Goal: Communication & Community: Share content

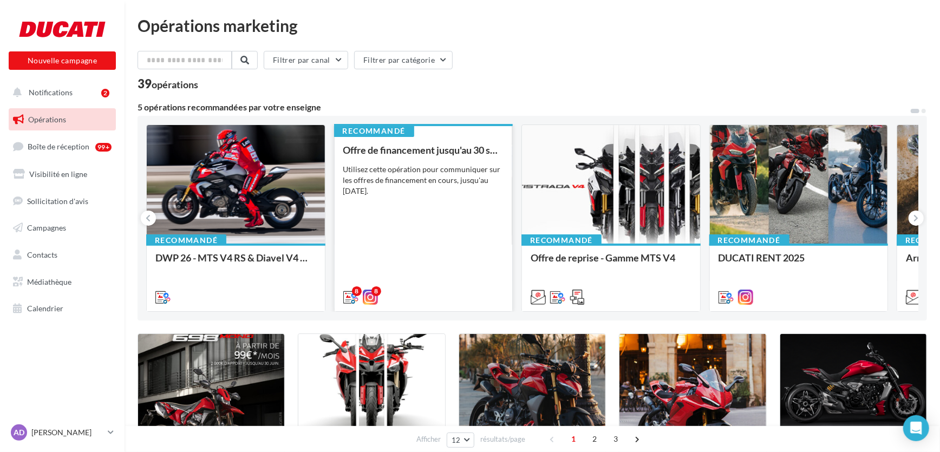
click at [412, 228] on div "Offre de financement jusqu'au [DATE] Utilisez cette opération pour communiquer …" at bounding box center [423, 223] width 161 height 157
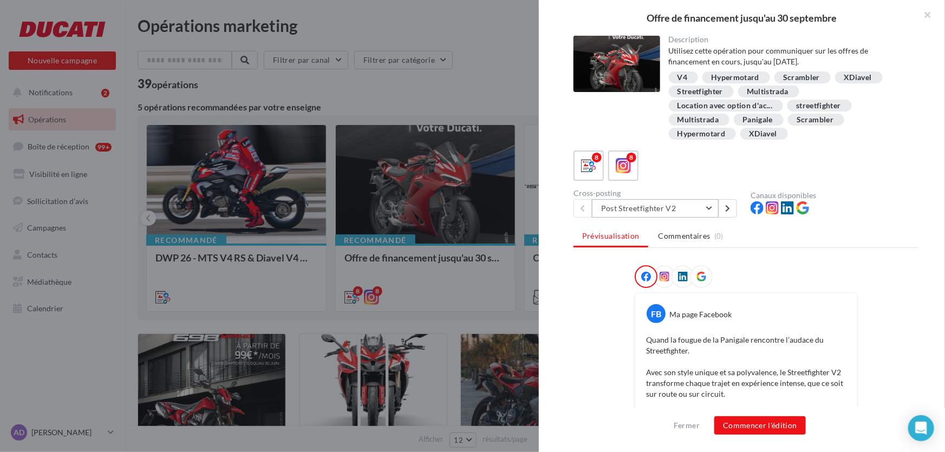
click at [709, 206] on button "Post Streetfighter V2" at bounding box center [655, 208] width 127 height 18
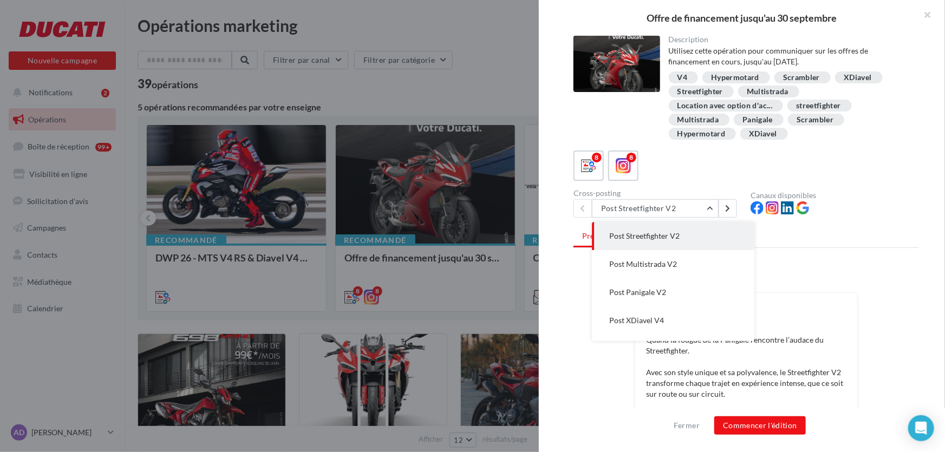
click at [680, 169] on div "8 8" at bounding box center [745, 166] width 345 height 30
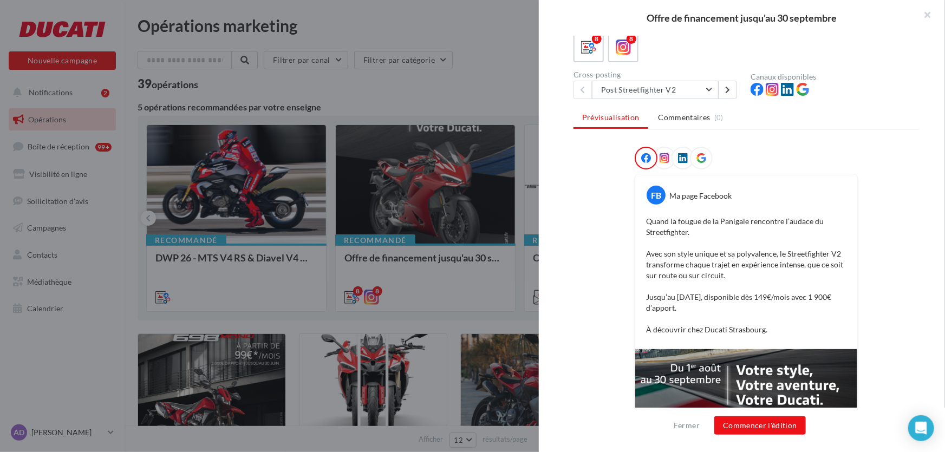
scroll to position [147, 0]
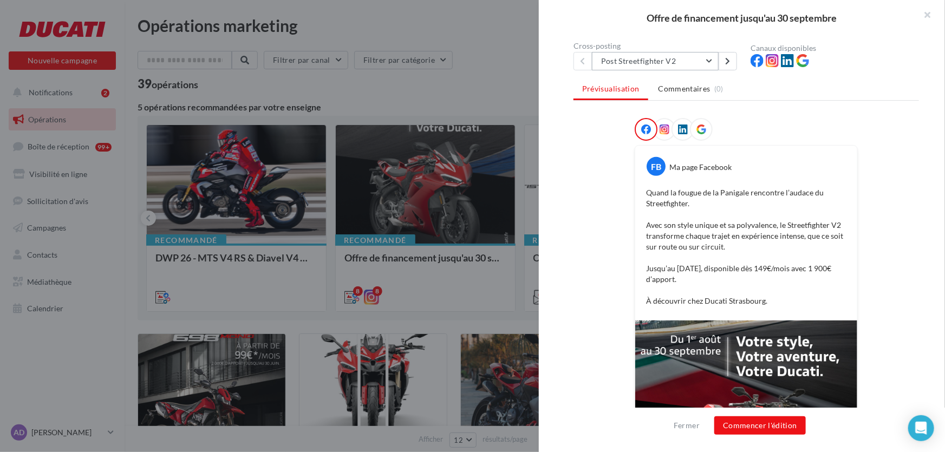
click at [664, 60] on button "Post Streetfighter V2" at bounding box center [655, 61] width 127 height 18
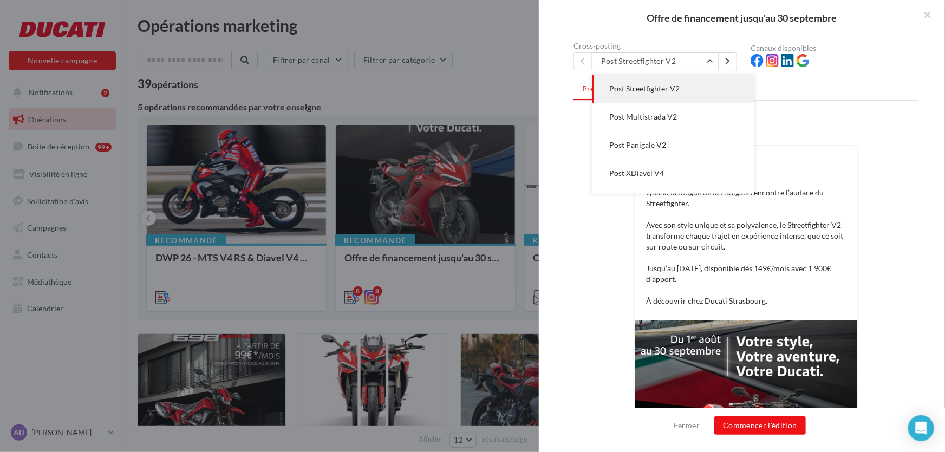
click at [845, 107] on div "Prévisualisation Commentaires (0) FB Ma page Facebook Quand la fougue de la Pan…" at bounding box center [745, 200] width 345 height 242
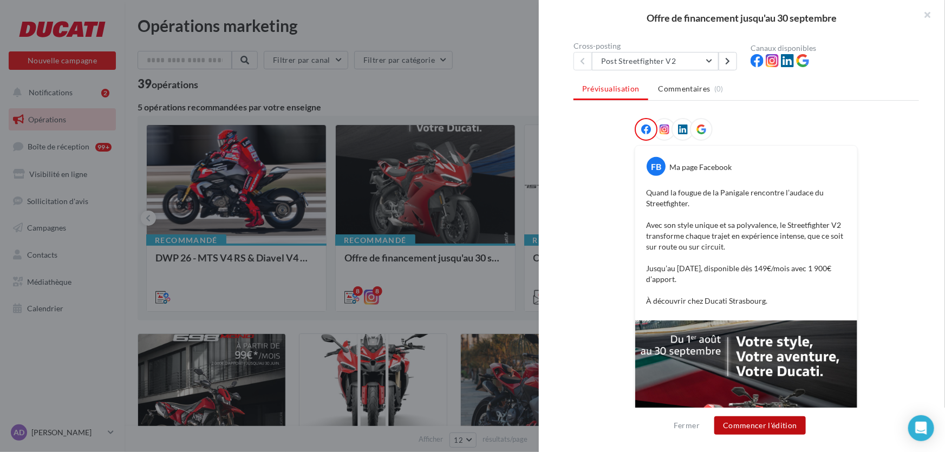
click at [770, 429] on button "Commencer l'édition" at bounding box center [760, 425] width 92 height 18
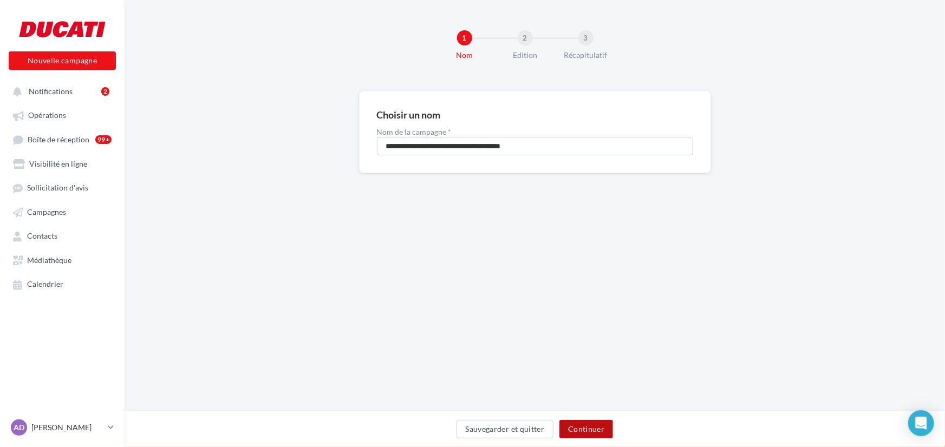
click at [596, 432] on button "Continuer" at bounding box center [586, 429] width 54 height 18
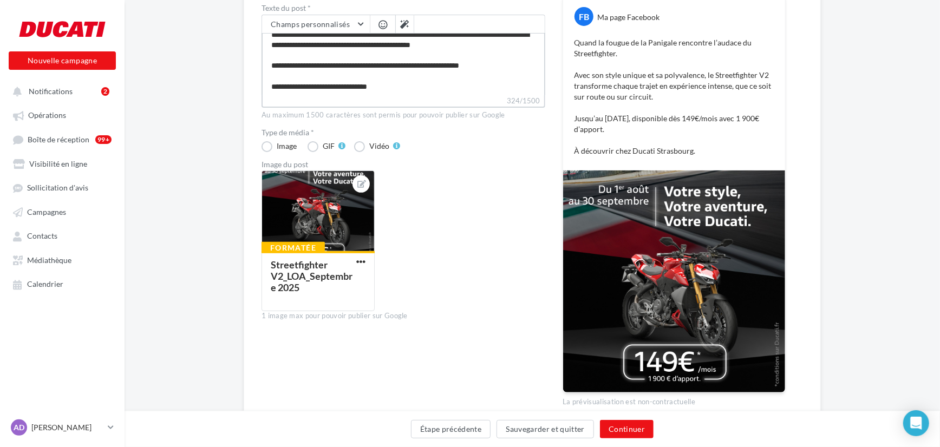
scroll to position [30, 0]
click at [409, 82] on textarea "**********" at bounding box center [404, 64] width 284 height 62
type textarea "**********"
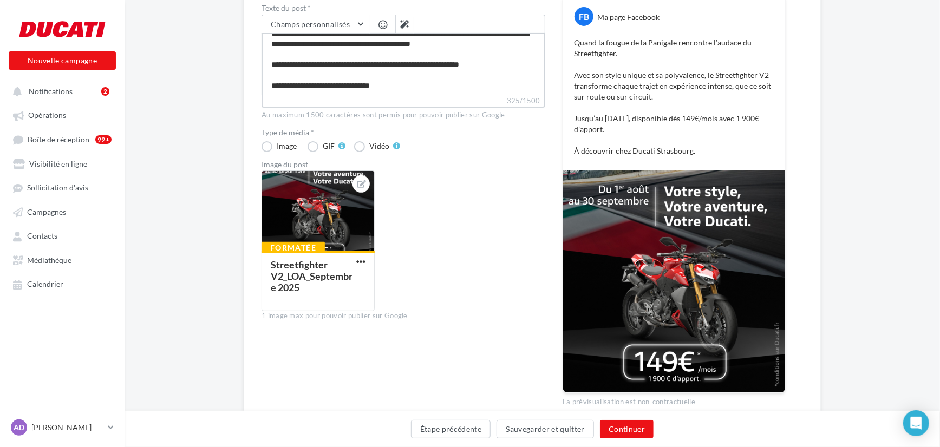
paste textarea "**********"
type textarea "**********"
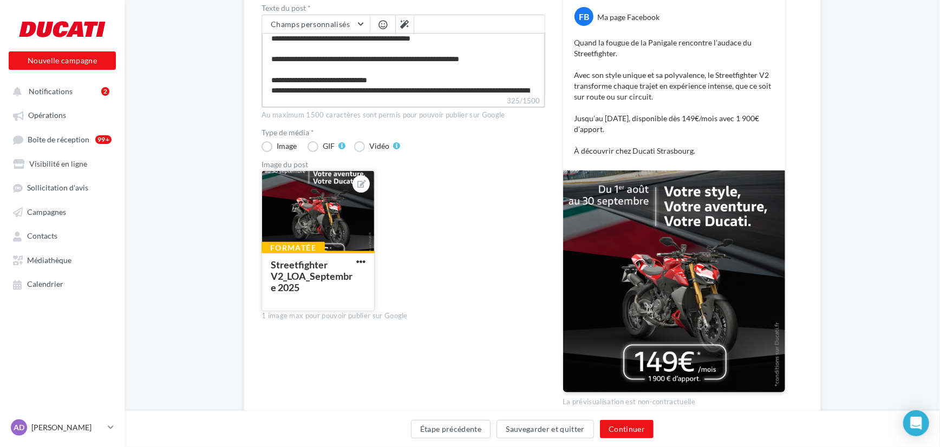
scroll to position [67, 0]
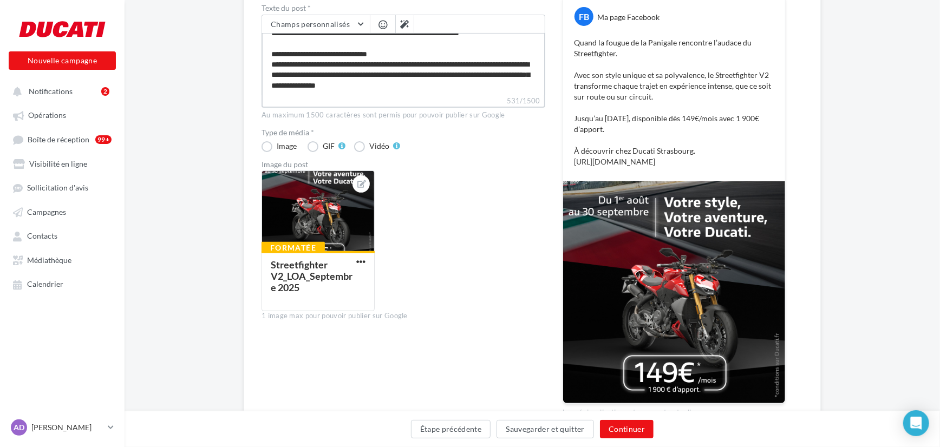
drag, startPoint x: 270, startPoint y: 60, endPoint x: 469, endPoint y: 94, distance: 202.8
click at [469, 94] on div "**********" at bounding box center [404, 61] width 284 height 93
type textarea "**********"
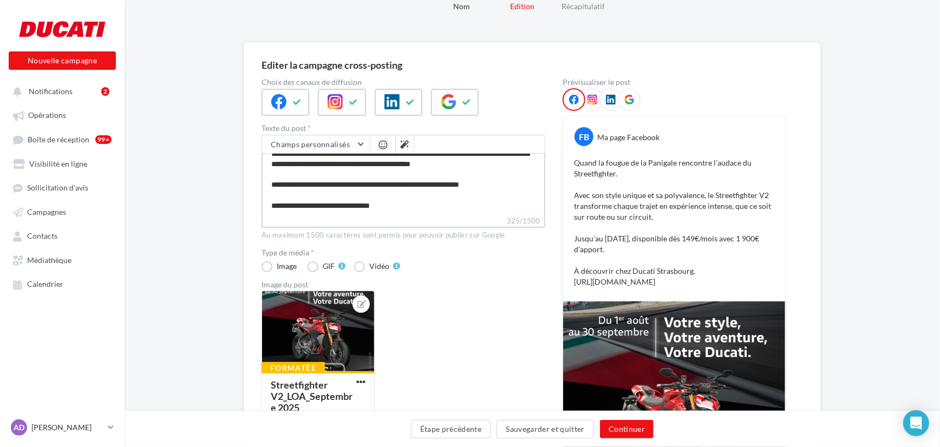
scroll to position [22, 0]
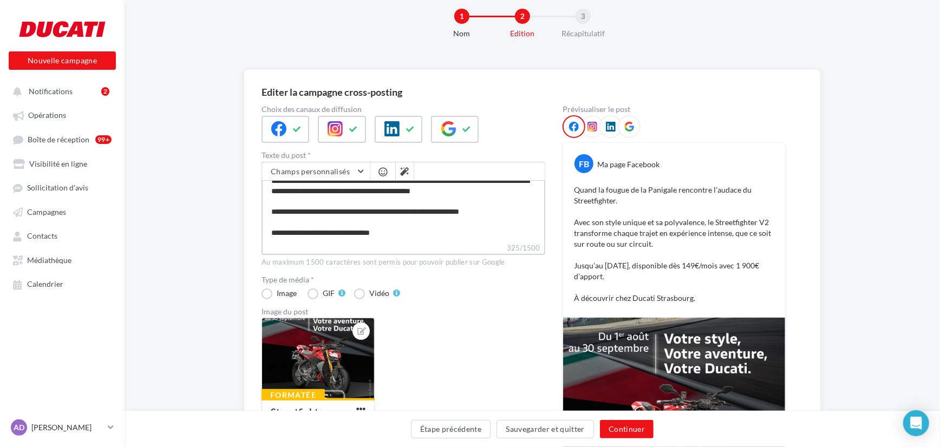
type textarea "**********"
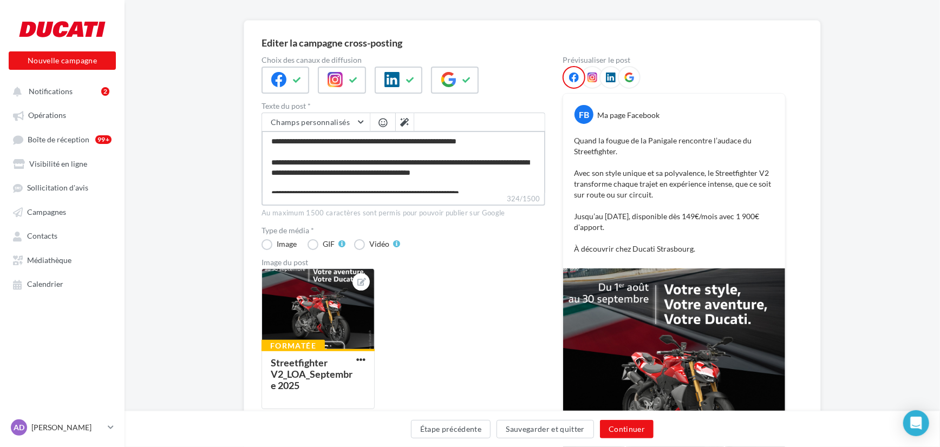
scroll to position [70, 0]
type textarea "**********"
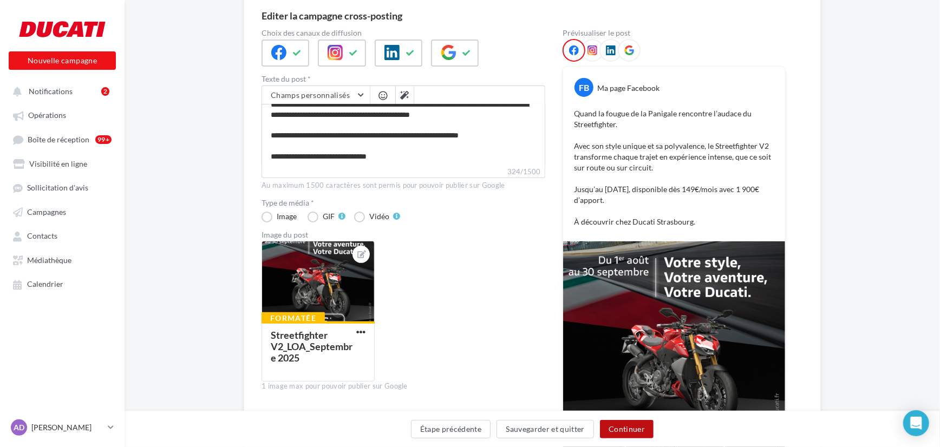
scroll to position [30, 0]
click at [622, 427] on button "Continuer" at bounding box center [627, 429] width 54 height 18
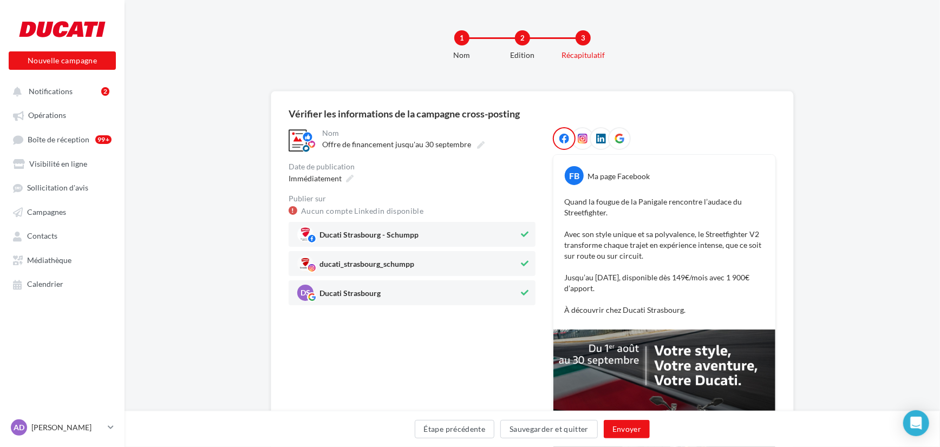
scroll to position [49, 0]
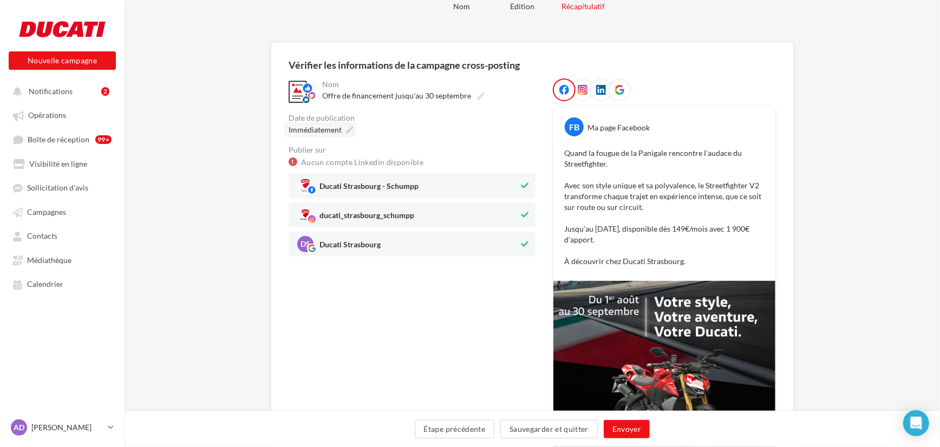
click at [346, 127] on icon at bounding box center [350, 130] width 8 height 8
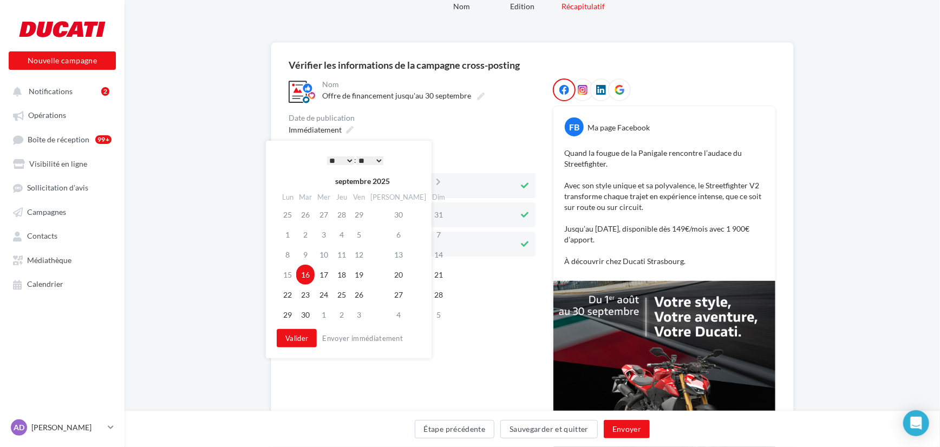
click at [347, 160] on select "* * * * * * * * * * ** ** ** ** ** ** ** ** ** ** ** ** ** **" at bounding box center [340, 160] width 27 height 9
click at [292, 339] on button "Valider" at bounding box center [297, 338] width 40 height 18
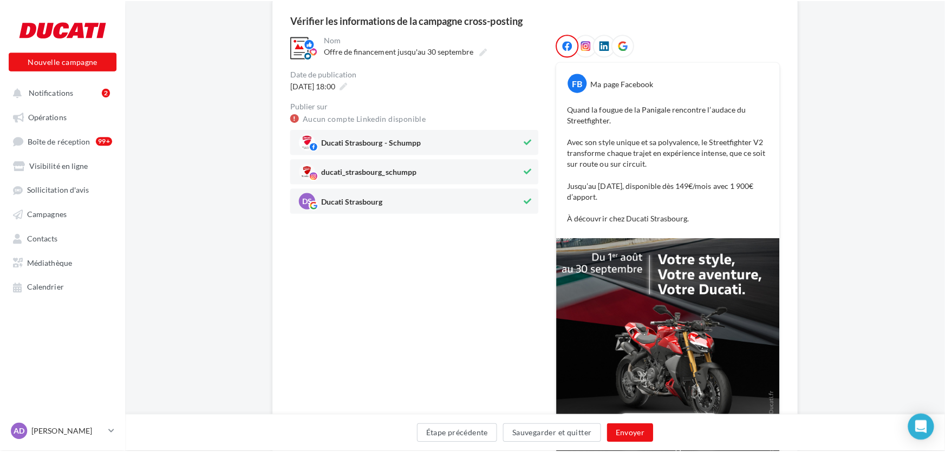
scroll to position [98, 0]
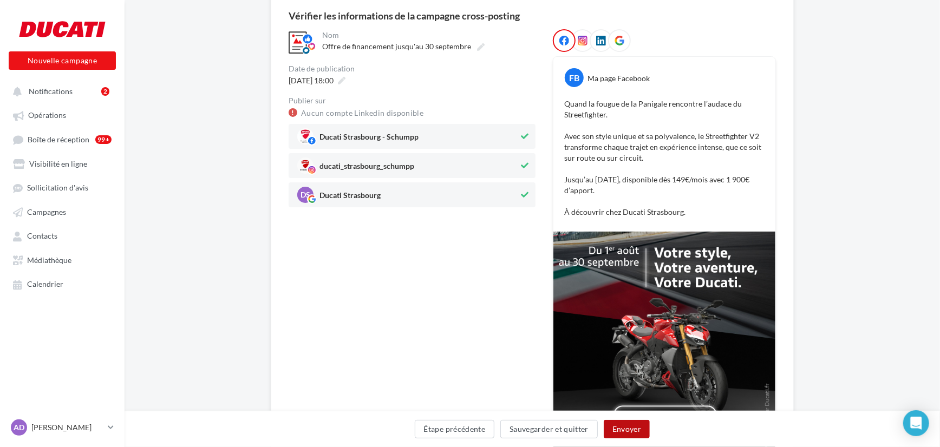
click at [632, 433] on button "Envoyer" at bounding box center [627, 429] width 46 height 18
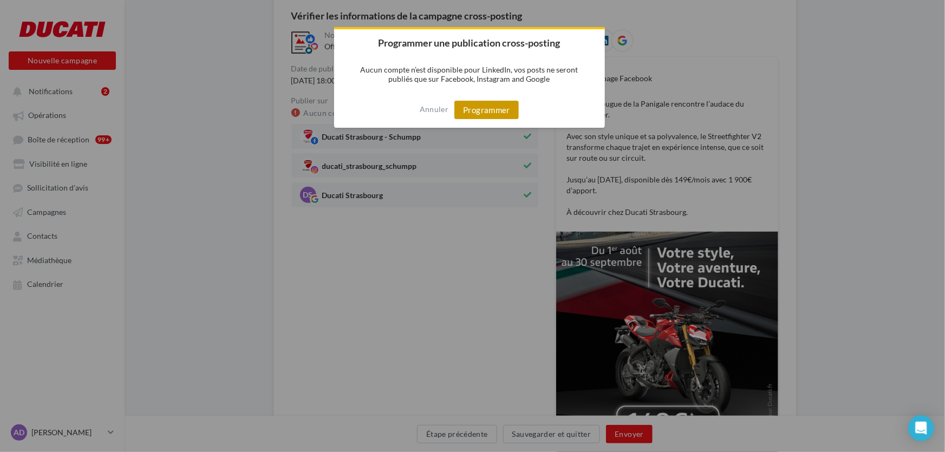
click at [476, 110] on button "Programmer" at bounding box center [486, 110] width 64 height 18
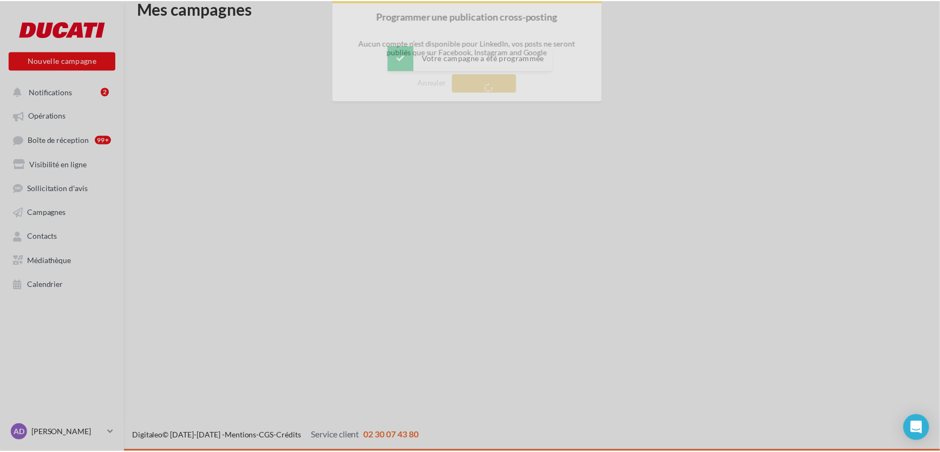
scroll to position [17, 0]
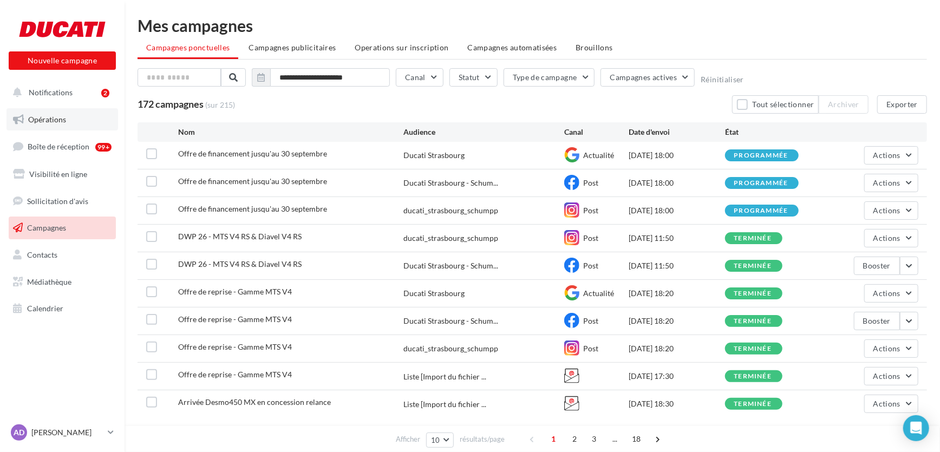
click at [64, 115] on span "Opérations" at bounding box center [47, 119] width 38 height 9
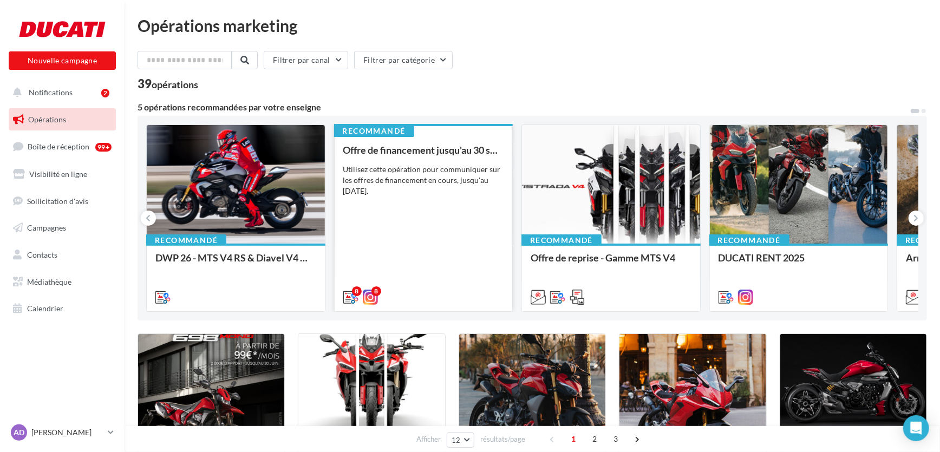
click at [441, 266] on div "Offre de financement jusqu'au [DATE] Utilisez cette opération pour communiquer …" at bounding box center [423, 223] width 161 height 157
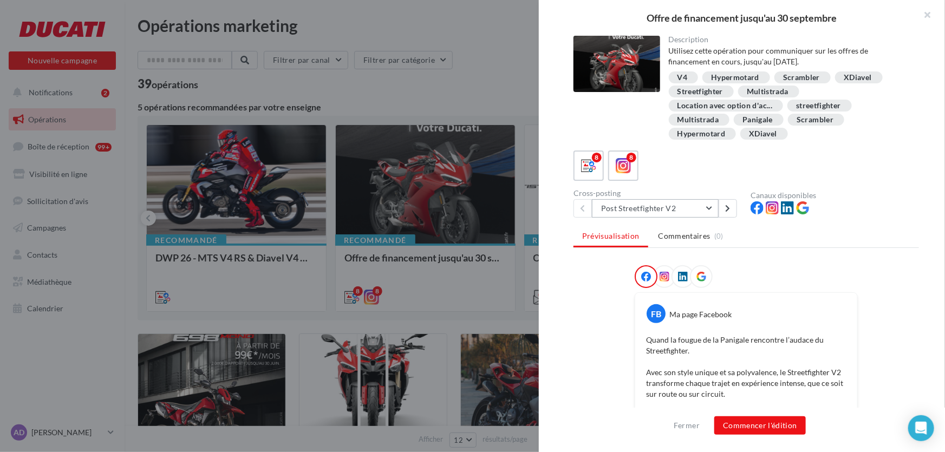
click at [693, 210] on button "Post Streetfighter V2" at bounding box center [655, 208] width 127 height 18
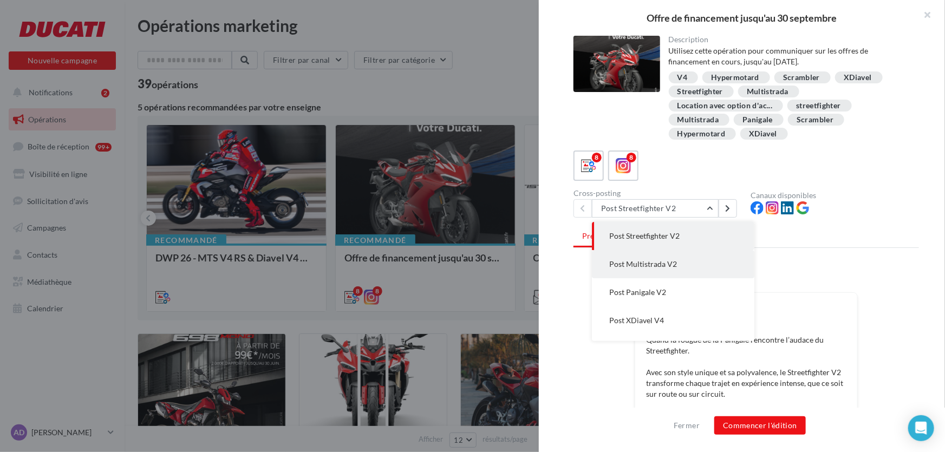
click at [660, 262] on span "Post Multistrada V2" at bounding box center [643, 263] width 68 height 9
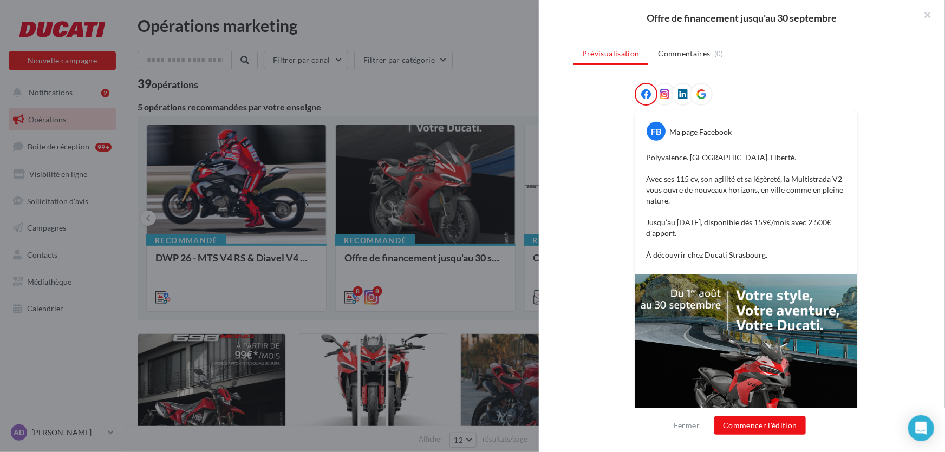
scroll to position [246, 0]
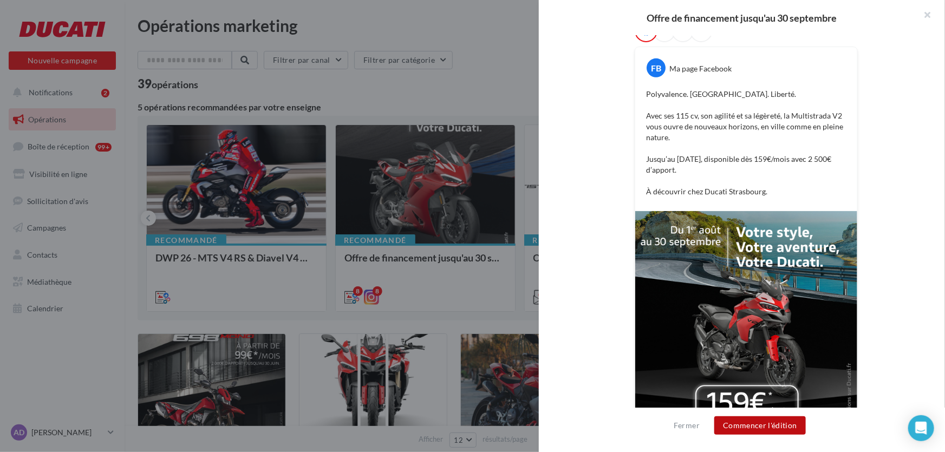
click at [776, 429] on button "Commencer l'édition" at bounding box center [760, 425] width 92 height 18
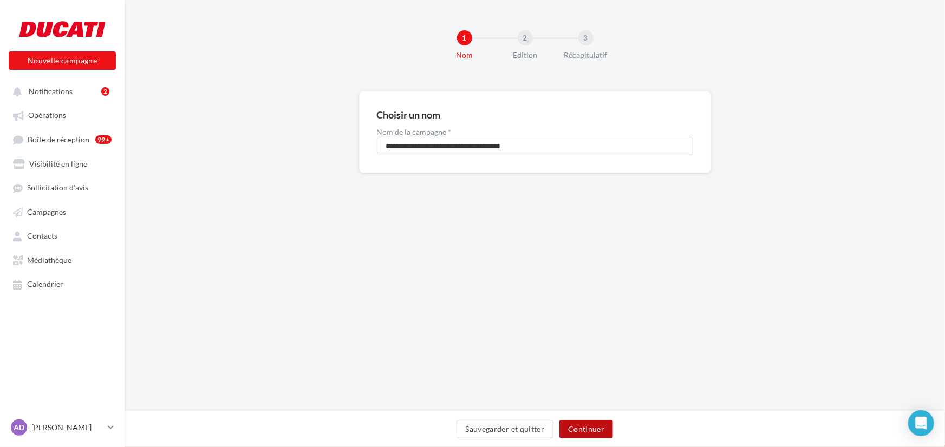
click at [600, 433] on button "Continuer" at bounding box center [586, 429] width 54 height 18
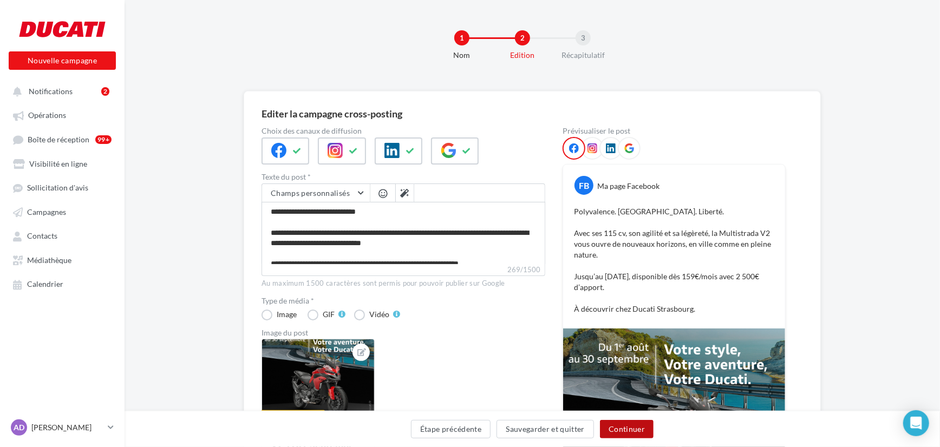
click at [641, 431] on button "Continuer" at bounding box center [627, 429] width 54 height 18
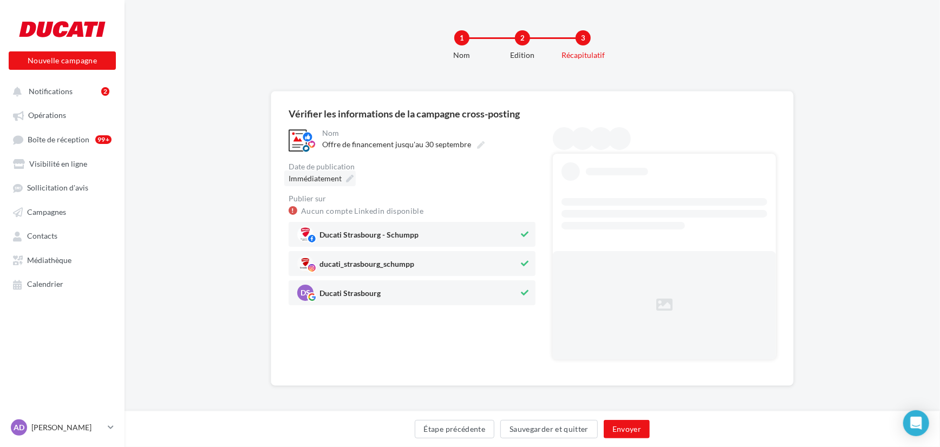
click at [325, 179] on span "Immédiatement" at bounding box center [315, 178] width 53 height 9
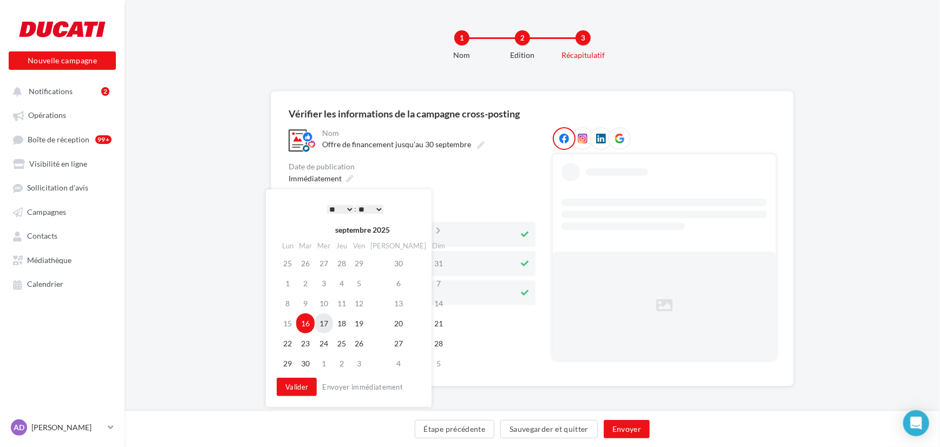
click at [330, 324] on td "17" at bounding box center [324, 323] width 18 height 20
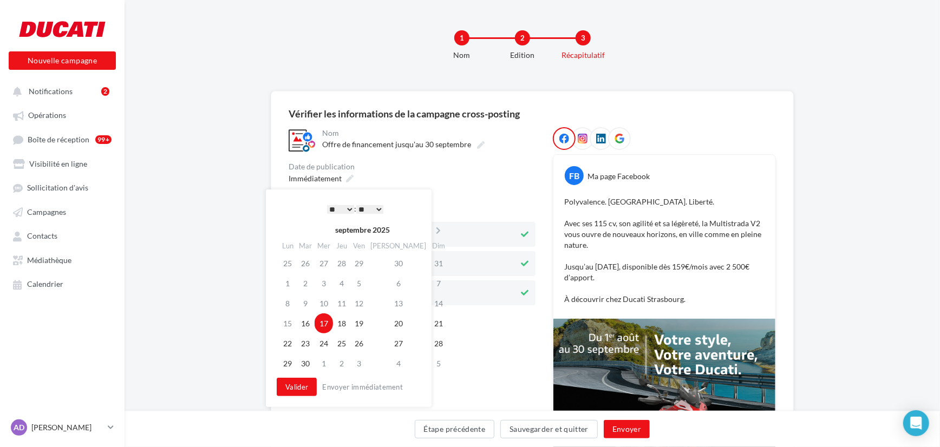
click at [347, 208] on select "* * * * * * * * * * ** ** ** ** ** ** ** ** ** ** ** ** ** **" at bounding box center [340, 209] width 27 height 9
click at [380, 209] on select "** ** ** ** ** **" at bounding box center [369, 209] width 27 height 9
click at [291, 389] on button "Valider" at bounding box center [297, 387] width 40 height 18
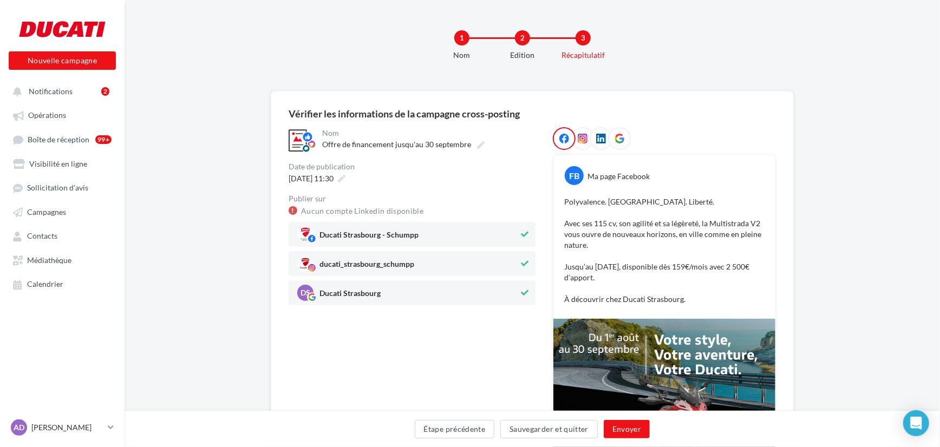
scroll to position [49, 0]
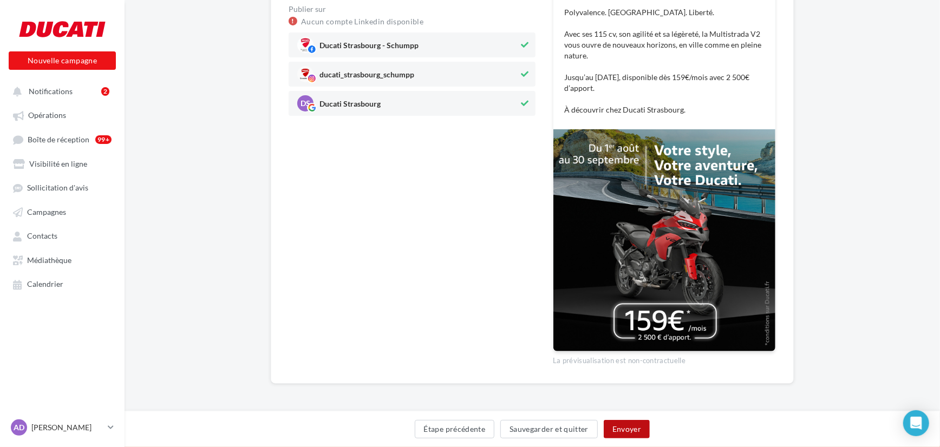
click at [625, 429] on button "Envoyer" at bounding box center [627, 429] width 46 height 18
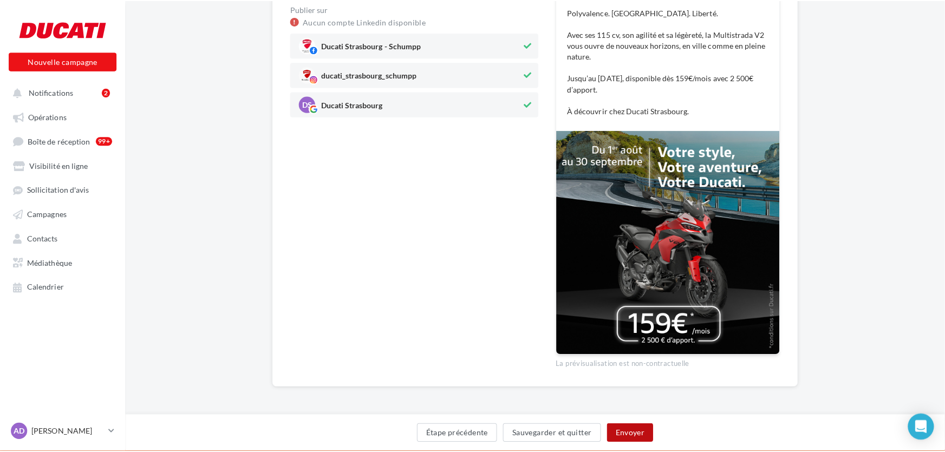
scroll to position [184, 0]
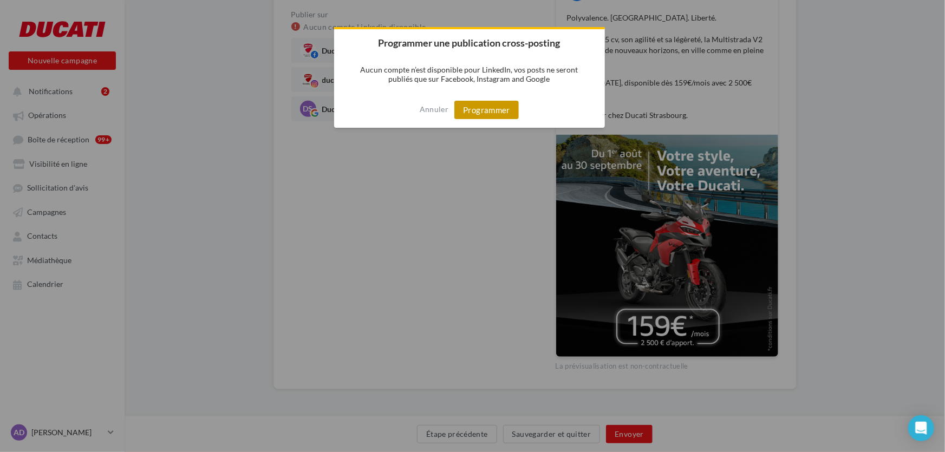
click at [479, 108] on button "Programmer" at bounding box center [486, 110] width 64 height 18
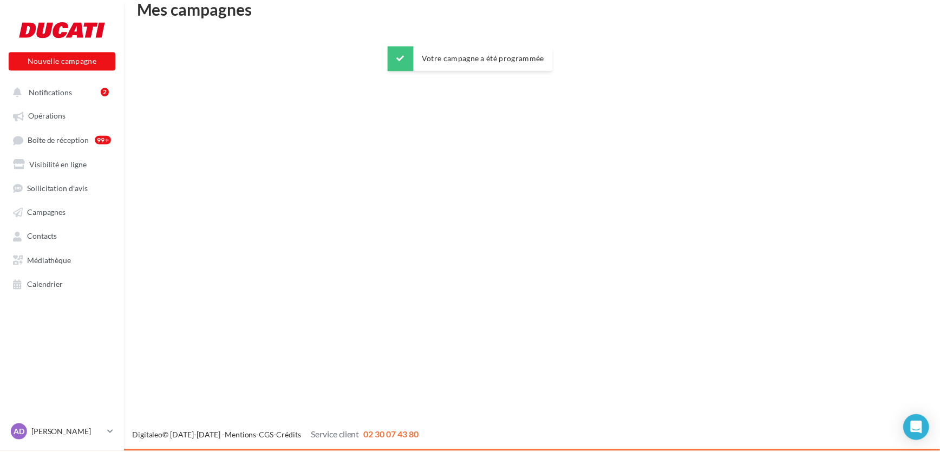
scroll to position [17, 0]
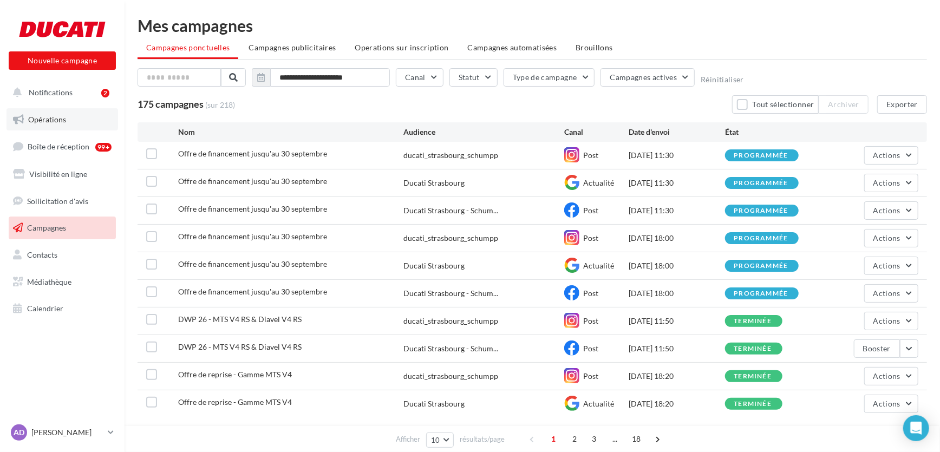
click at [43, 120] on span "Opérations" at bounding box center [47, 119] width 38 height 9
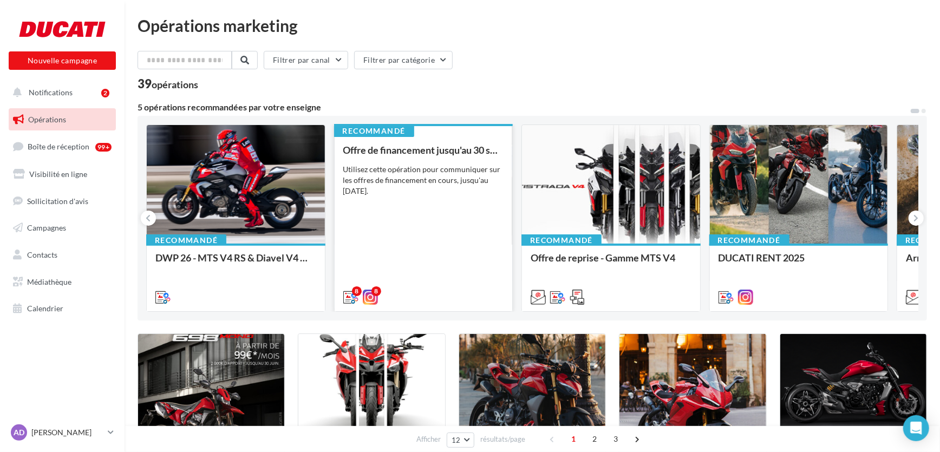
click at [422, 208] on div "Offre de financement jusqu'au 30 septembre Utilisez cette opération pour commun…" at bounding box center [423, 223] width 161 height 157
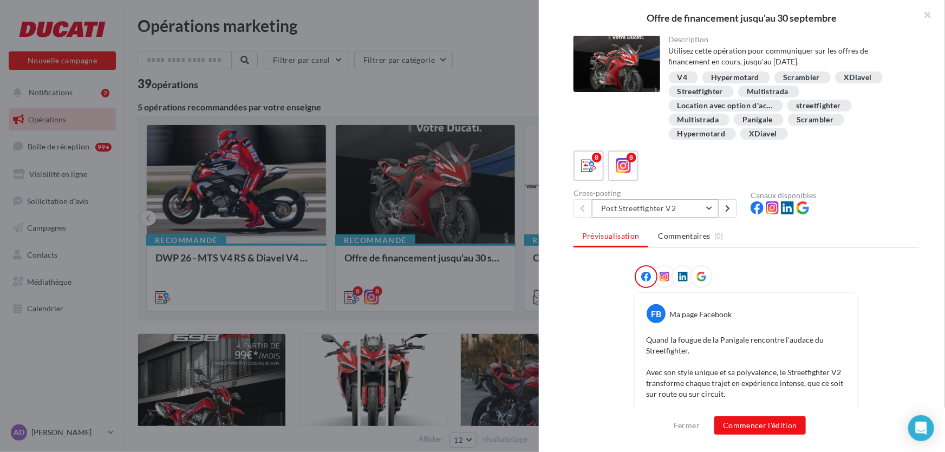
click at [638, 207] on button "Post Streetfighter V2" at bounding box center [655, 208] width 127 height 18
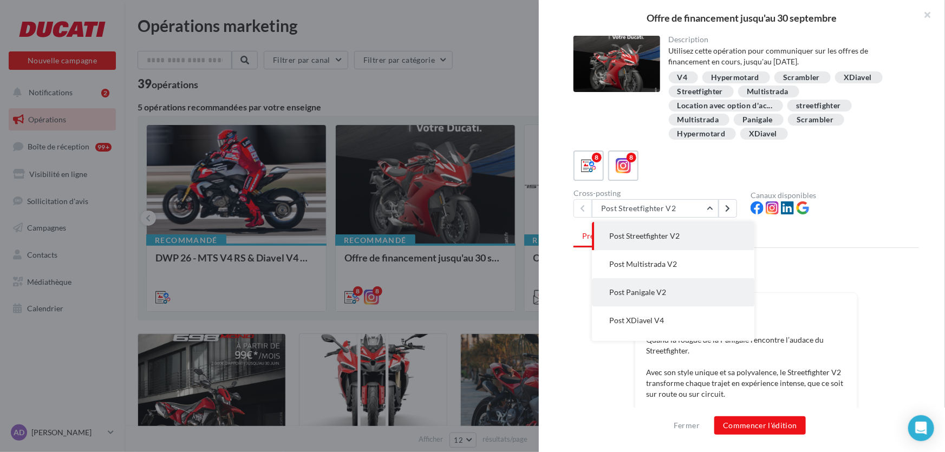
click at [642, 292] on span "Post Panigale V2" at bounding box center [637, 292] width 57 height 9
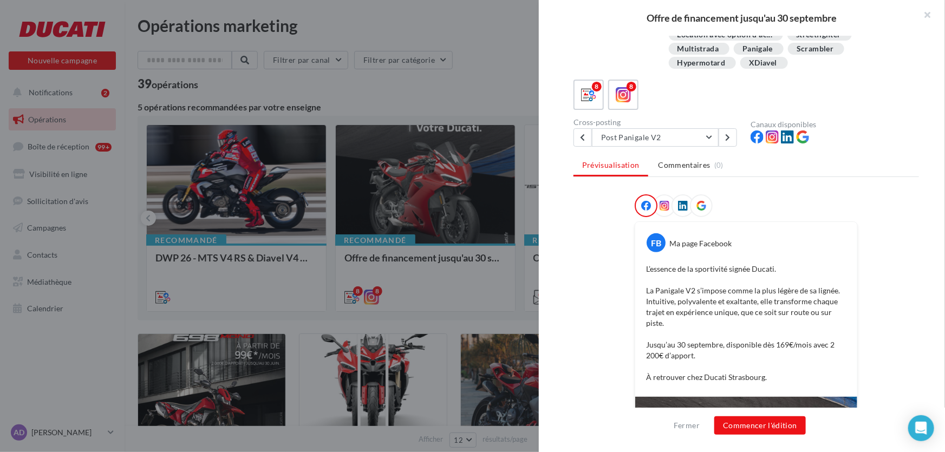
scroll to position [98, 0]
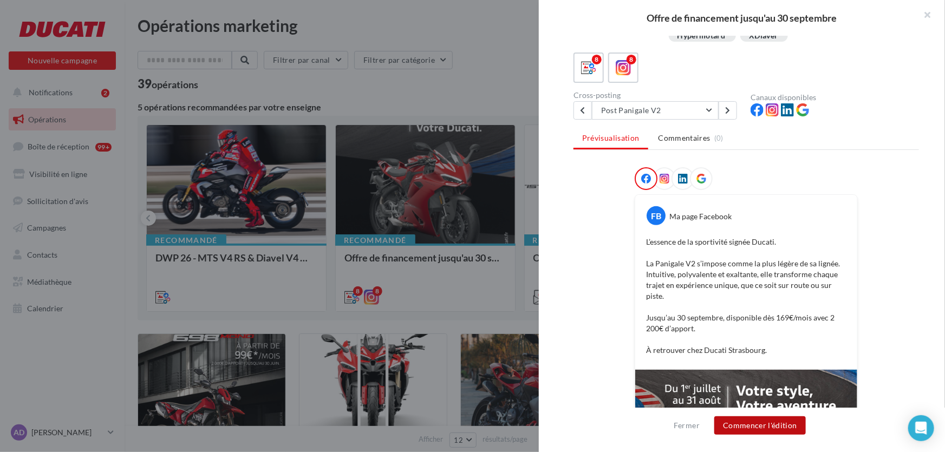
click at [759, 424] on button "Commencer l'édition" at bounding box center [760, 425] width 92 height 18
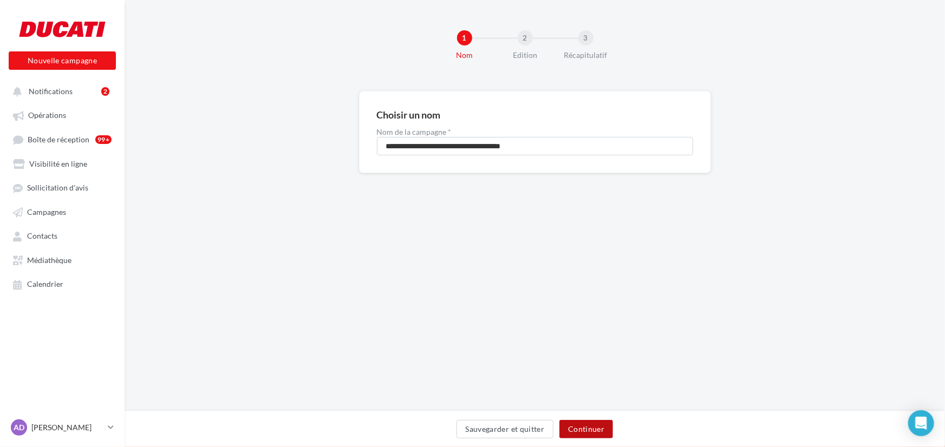
click at [585, 425] on button "Continuer" at bounding box center [586, 429] width 54 height 18
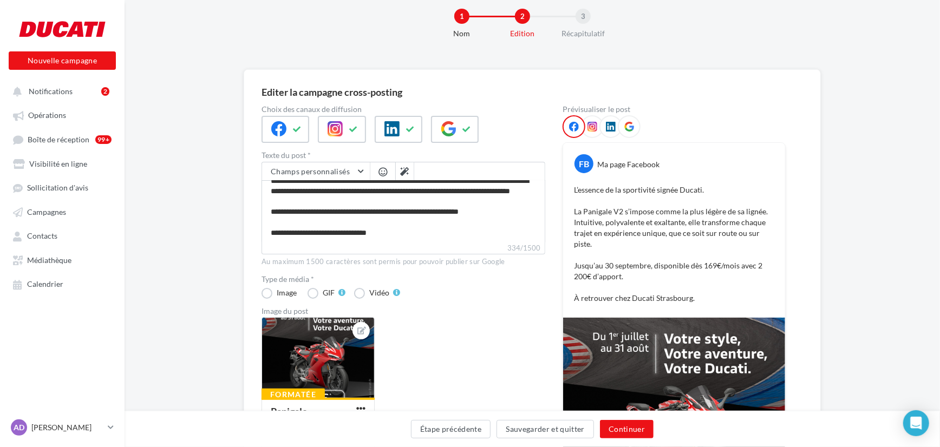
scroll to position [22, 0]
click at [644, 434] on button "Continuer" at bounding box center [627, 429] width 54 height 18
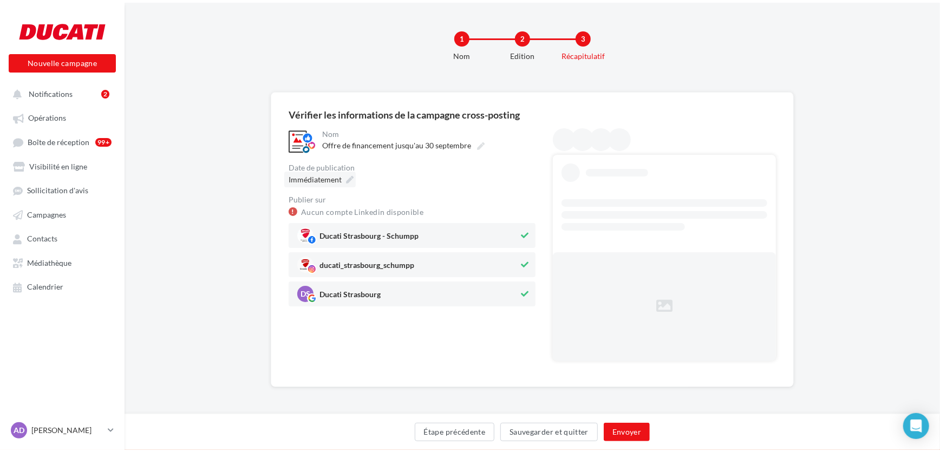
scroll to position [0, 0]
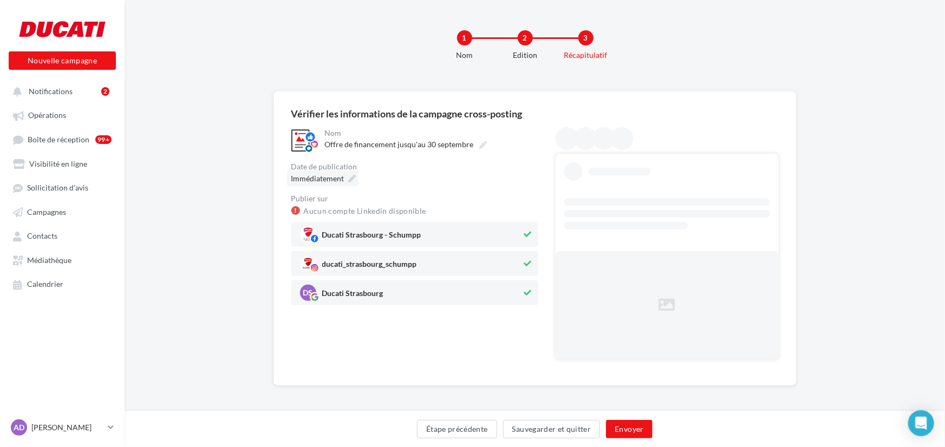
click at [325, 178] on span "Immédiatement" at bounding box center [317, 178] width 53 height 9
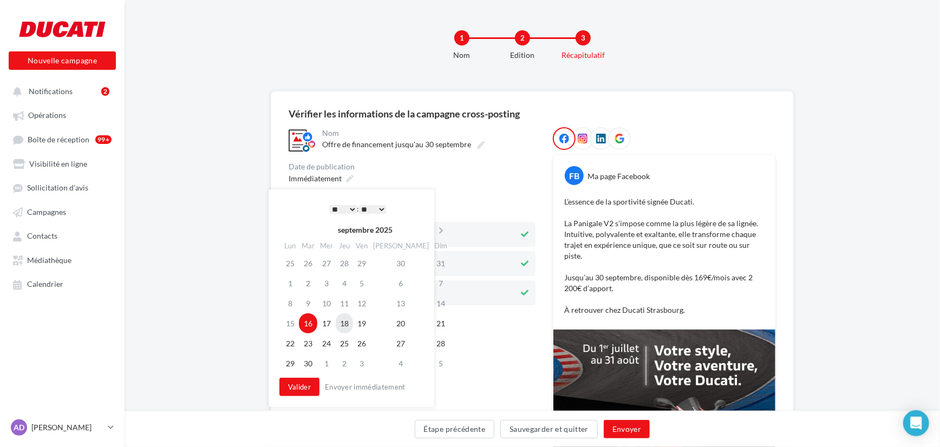
click at [352, 325] on td "18" at bounding box center [344, 323] width 17 height 20
click at [347, 212] on select "* * * * * * * * * * ** ** ** ** ** ** ** ** ** ** ** ** ** **" at bounding box center [340, 209] width 27 height 9
click at [297, 387] on button "Valider" at bounding box center [297, 387] width 40 height 18
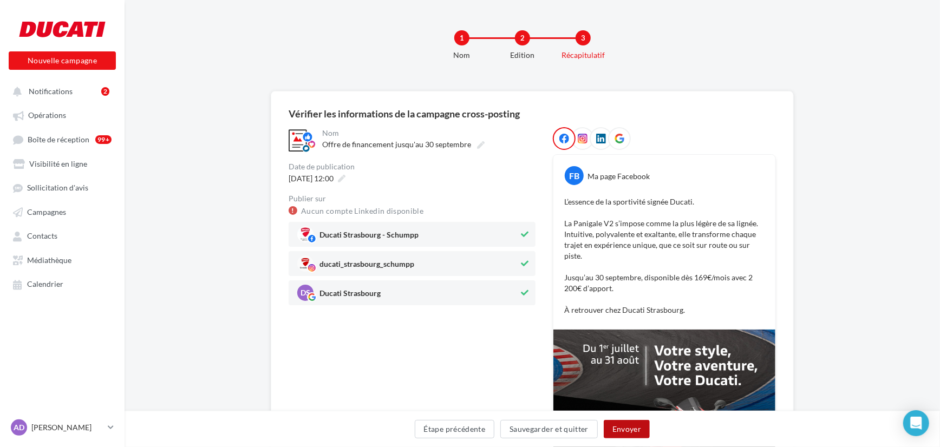
click at [635, 427] on button "Envoyer" at bounding box center [627, 429] width 46 height 18
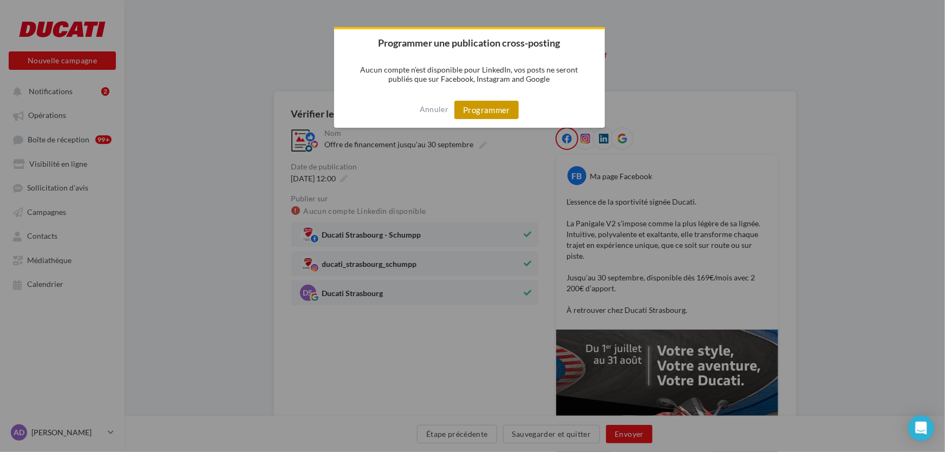
click at [471, 109] on button "Programmer" at bounding box center [486, 110] width 64 height 18
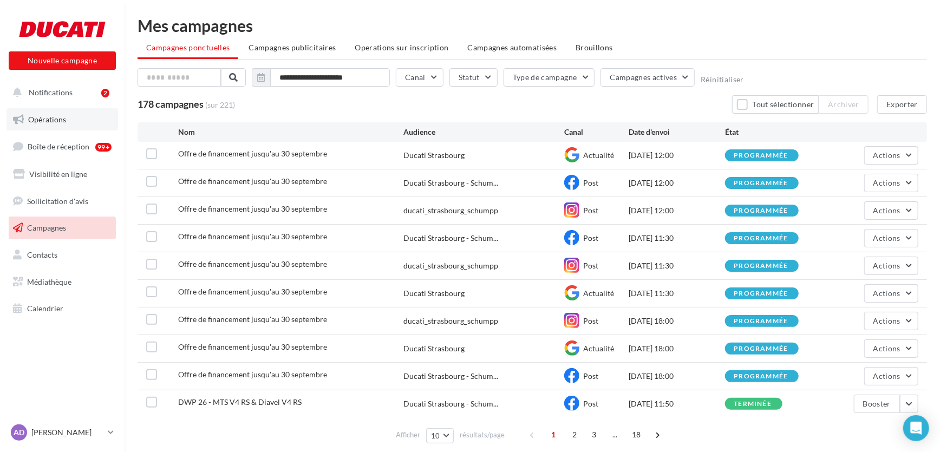
click at [38, 122] on span "Opérations" at bounding box center [47, 119] width 38 height 9
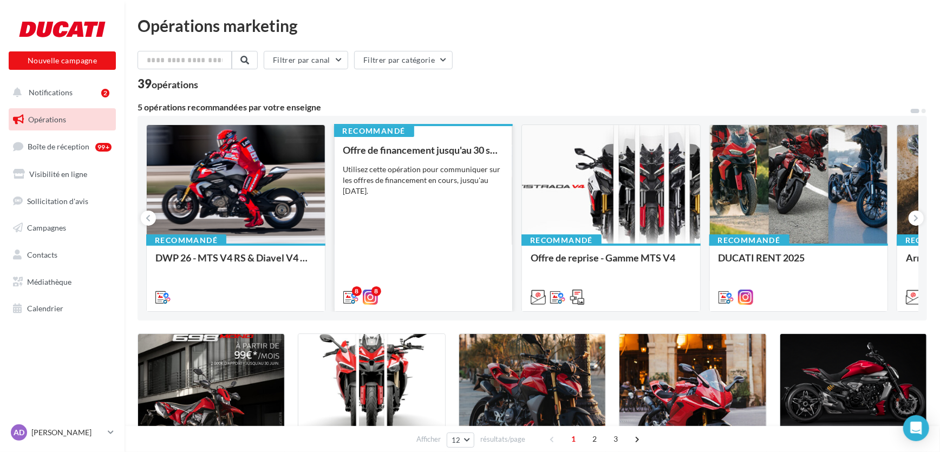
click at [382, 195] on div "Utilisez cette opération pour communiquer sur les offres de financement en cour…" at bounding box center [423, 180] width 161 height 32
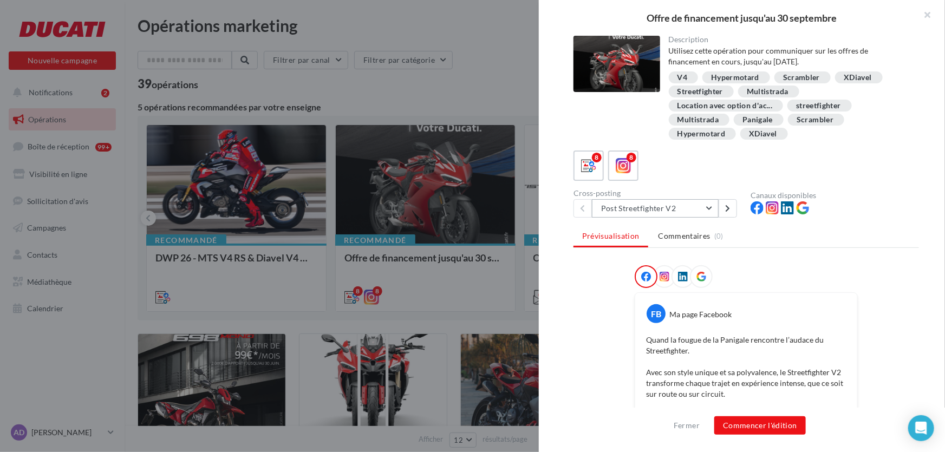
click at [629, 212] on button "Post Streetfighter V2" at bounding box center [655, 208] width 127 height 18
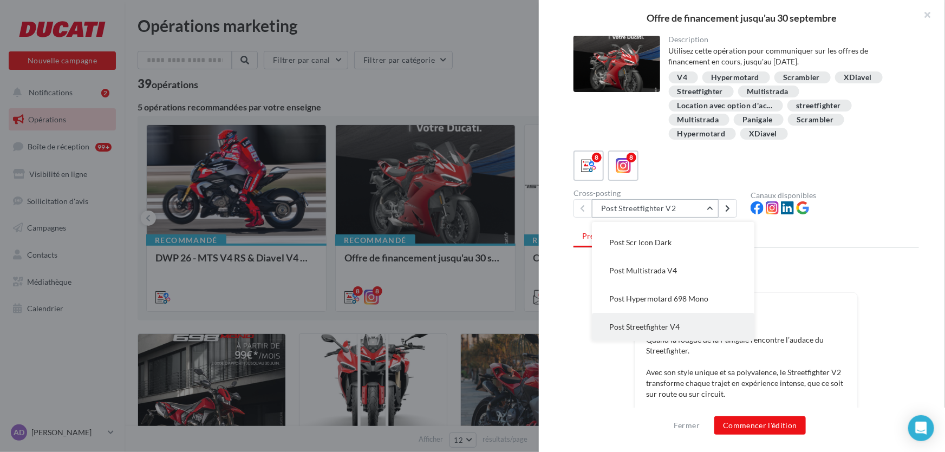
scroll to position [57, 0]
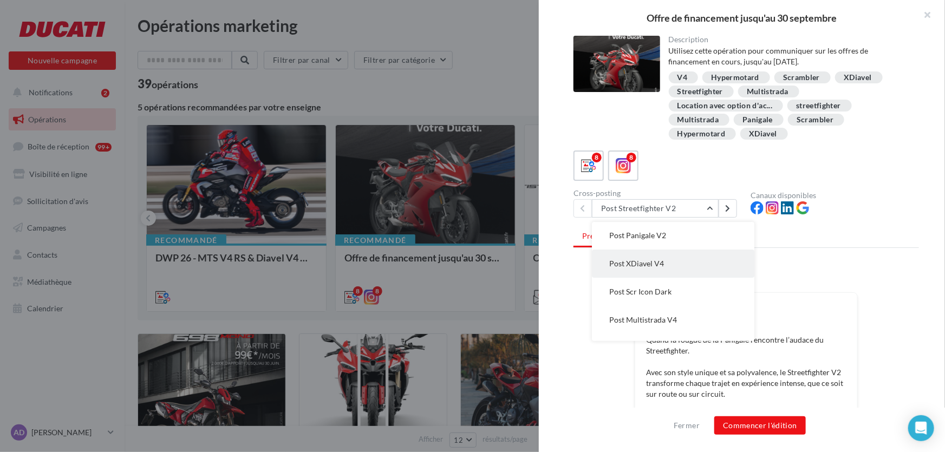
click at [648, 258] on button "Post XDiavel V4" at bounding box center [673, 264] width 162 height 28
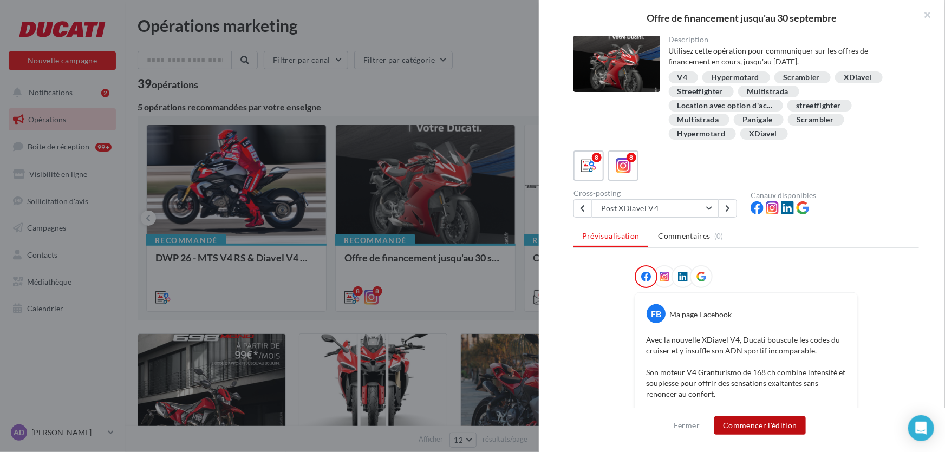
click at [787, 423] on button "Commencer l'édition" at bounding box center [760, 425] width 92 height 18
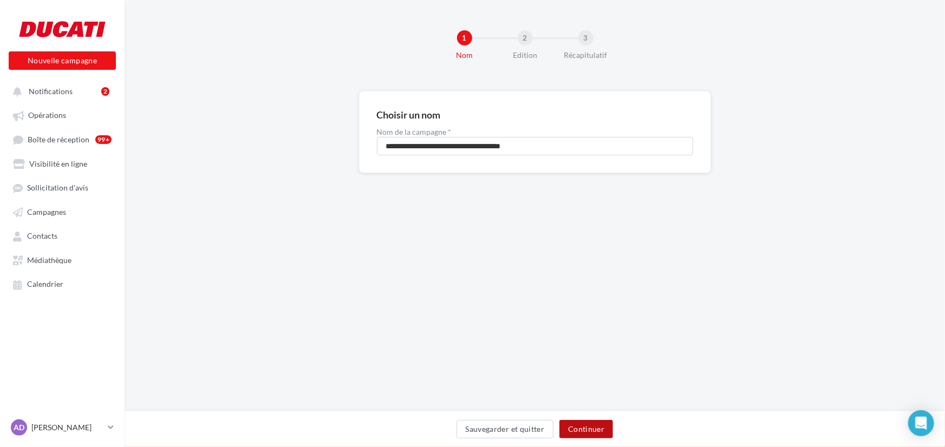
click at [592, 434] on button "Continuer" at bounding box center [586, 429] width 54 height 18
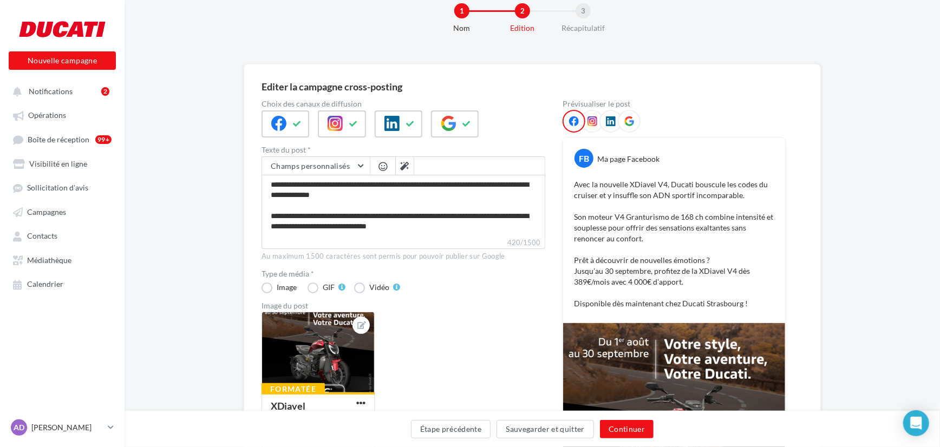
scroll to position [49, 0]
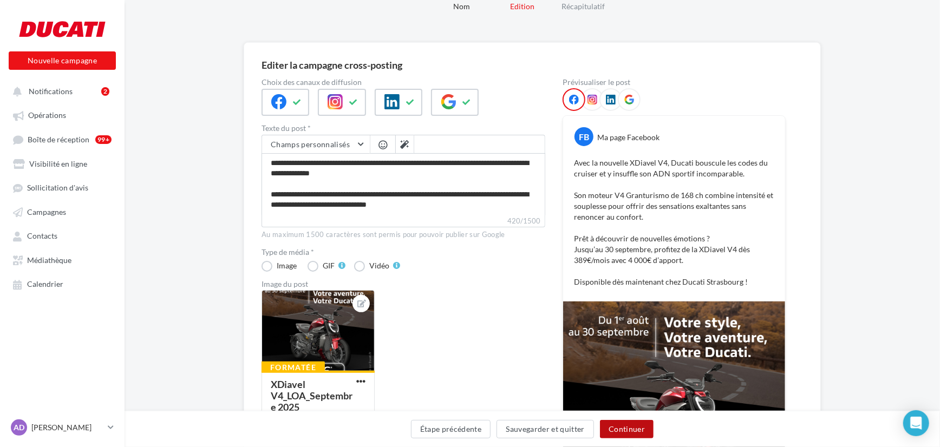
click at [633, 433] on button "Continuer" at bounding box center [627, 429] width 54 height 18
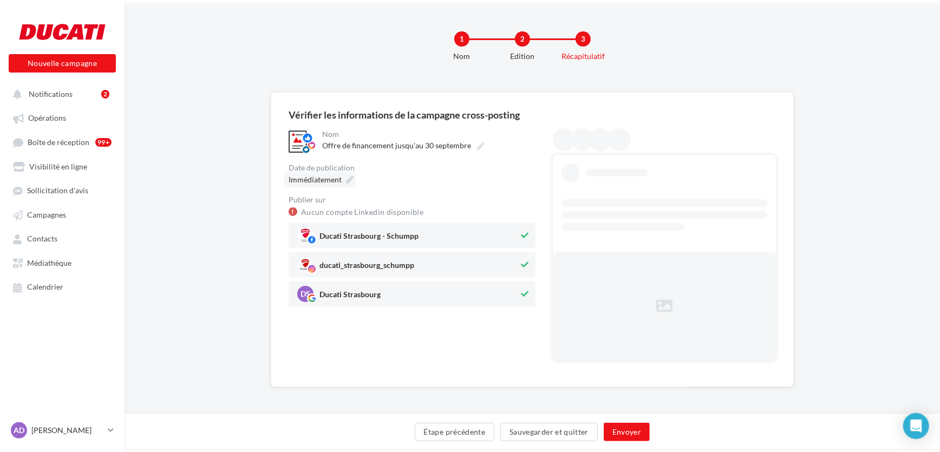
scroll to position [0, 0]
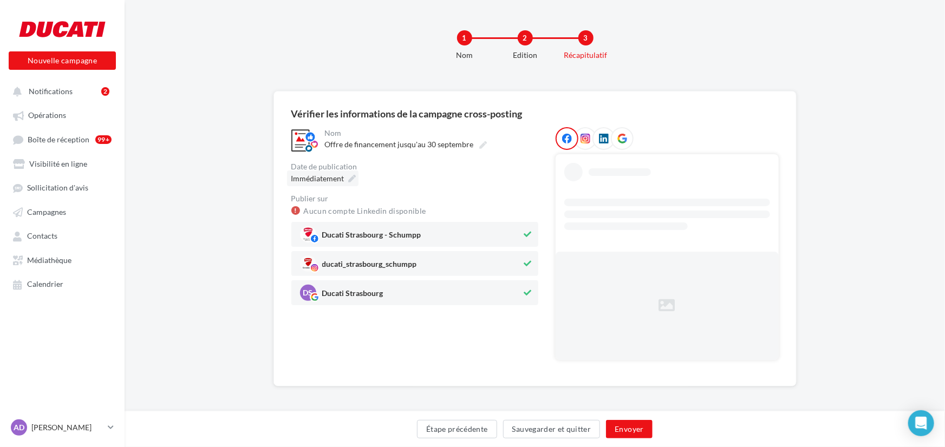
click at [344, 175] on div "Immédiatement" at bounding box center [322, 179] width 71 height 16
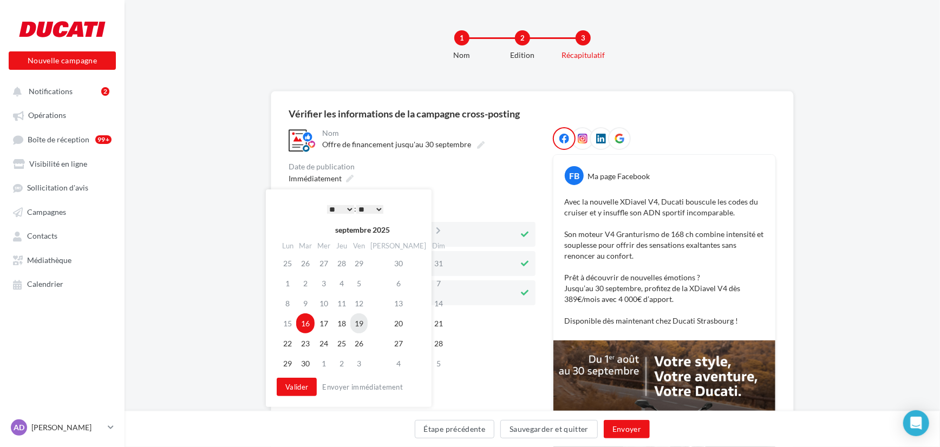
click at [367, 326] on td "19" at bounding box center [358, 323] width 17 height 20
click at [291, 390] on button "Valider" at bounding box center [297, 387] width 40 height 18
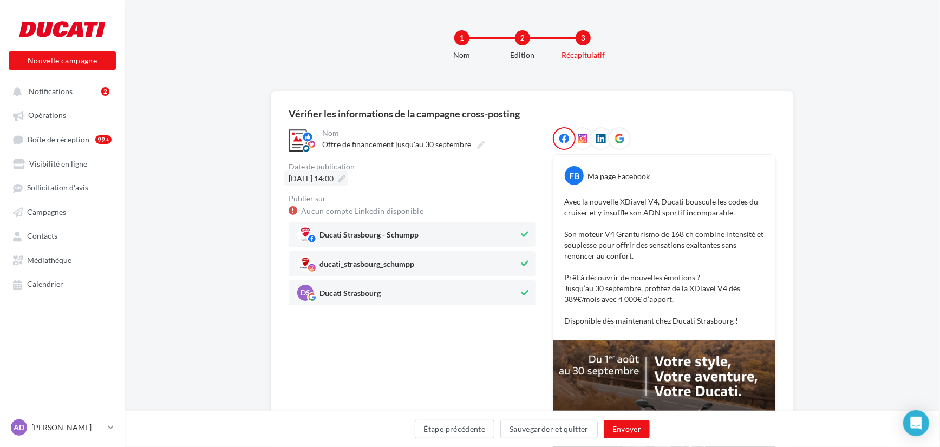
click at [345, 182] on icon at bounding box center [342, 179] width 8 height 8
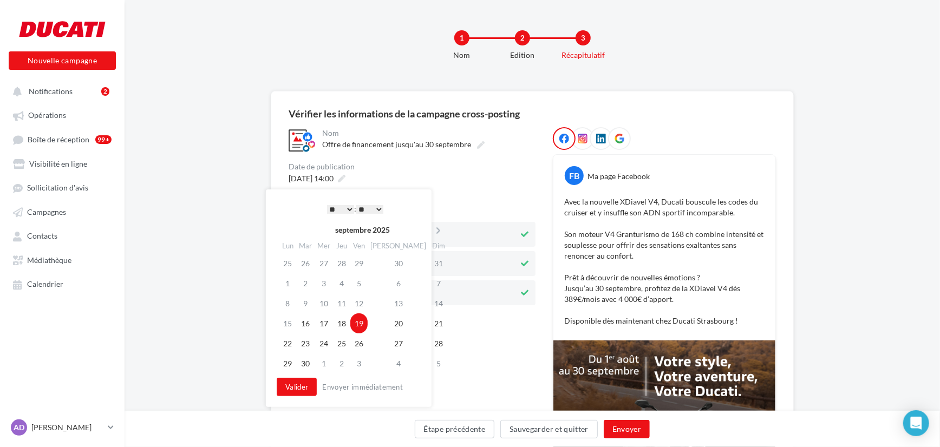
click at [348, 210] on select "* * * * * * * * * * ** ** ** ** ** ** ** ** ** ** ** ** ** **" at bounding box center [340, 209] width 27 height 9
click at [291, 390] on button "Valider" at bounding box center [297, 387] width 40 height 18
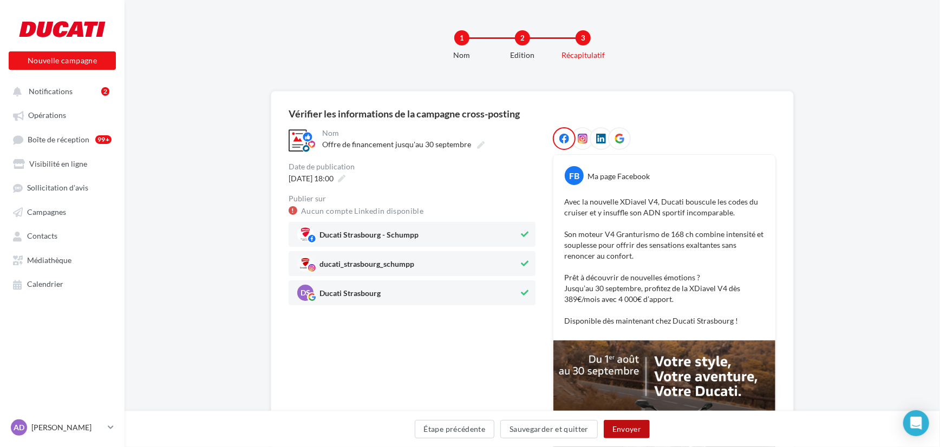
click at [622, 424] on button "Envoyer" at bounding box center [627, 429] width 46 height 18
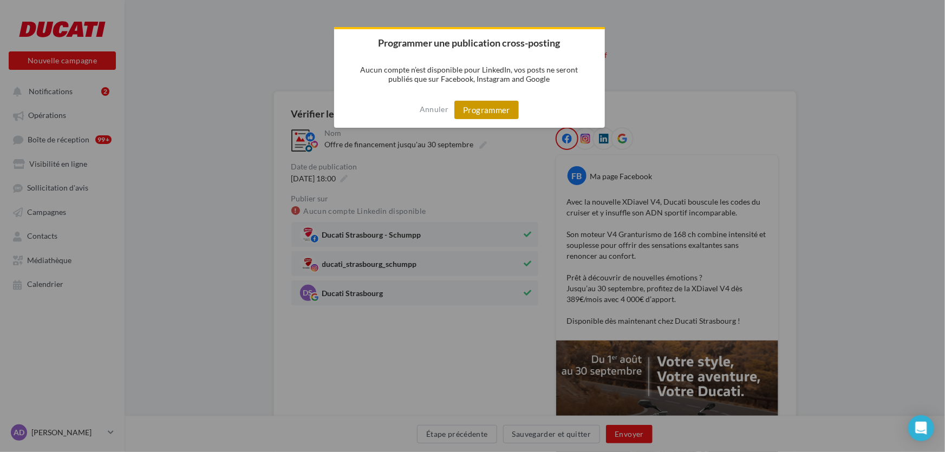
click at [501, 113] on button "Programmer" at bounding box center [486, 110] width 64 height 18
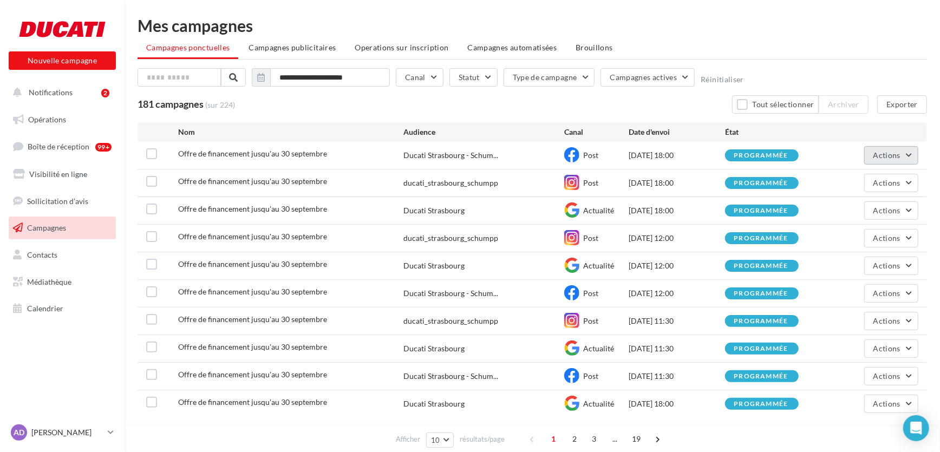
click at [888, 161] on button "Actions" at bounding box center [891, 155] width 54 height 18
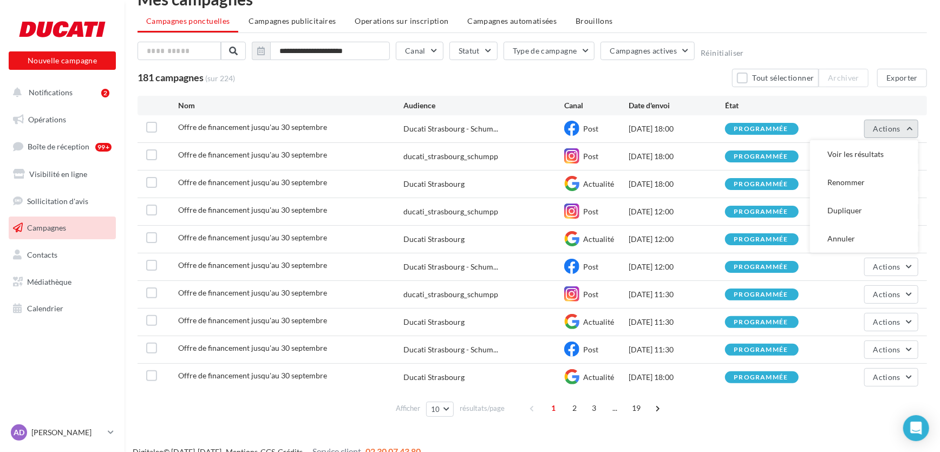
scroll to position [41, 0]
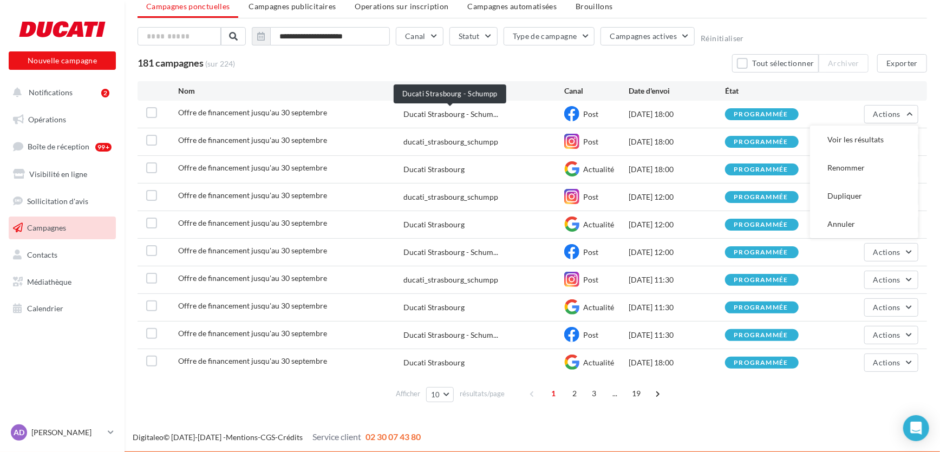
click at [437, 114] on span "Ducati Strasbourg - Schum..." at bounding box center [450, 114] width 95 height 11
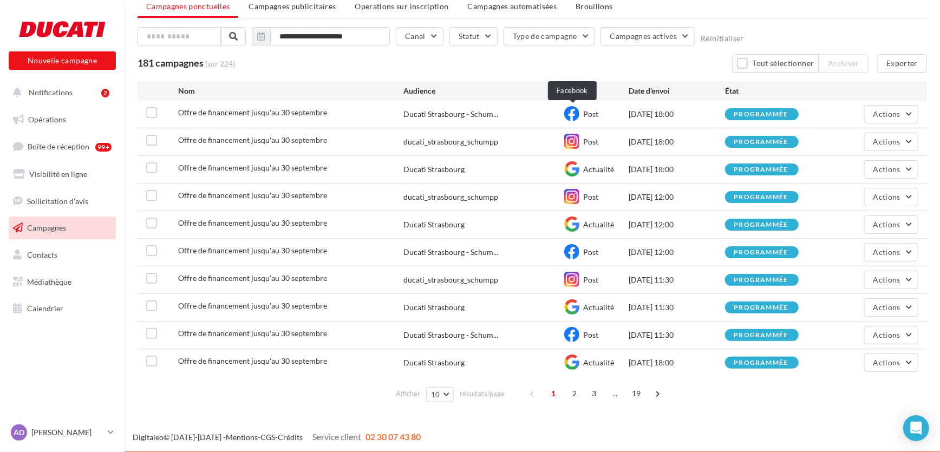
click at [572, 114] on icon at bounding box center [571, 113] width 15 height 15
click at [769, 113] on div "programmée" at bounding box center [761, 114] width 54 height 7
click at [276, 116] on span "Offre de financement jusqu'au 30 septembre" at bounding box center [252, 112] width 149 height 9
click at [902, 117] on button "Actions" at bounding box center [891, 114] width 54 height 18
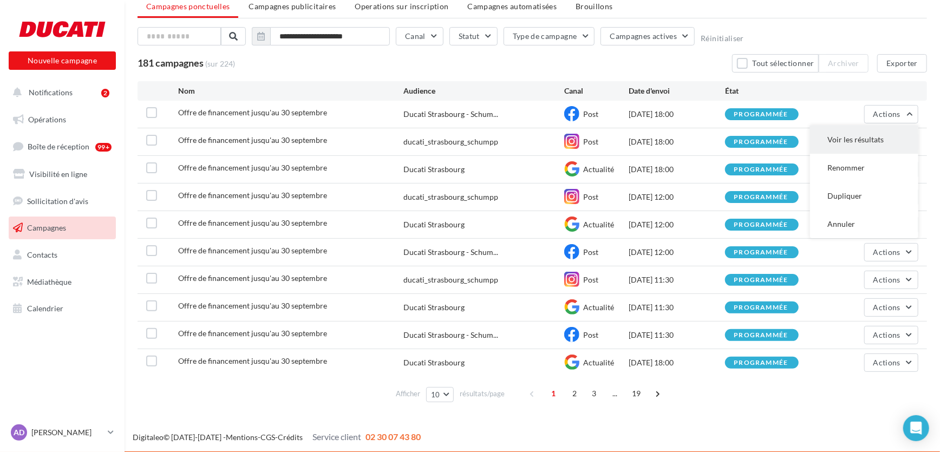
click at [869, 147] on button "Voir les résultats" at bounding box center [864, 140] width 108 height 28
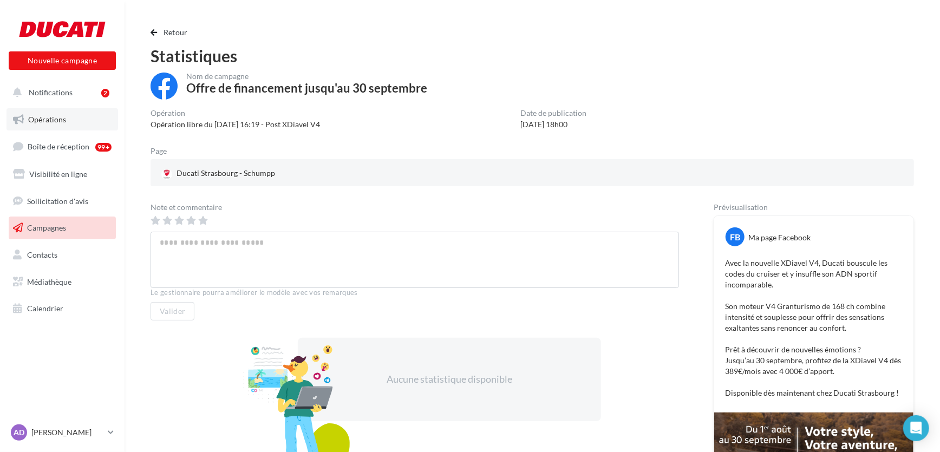
click at [72, 115] on link "Opérations" at bounding box center [62, 119] width 112 height 23
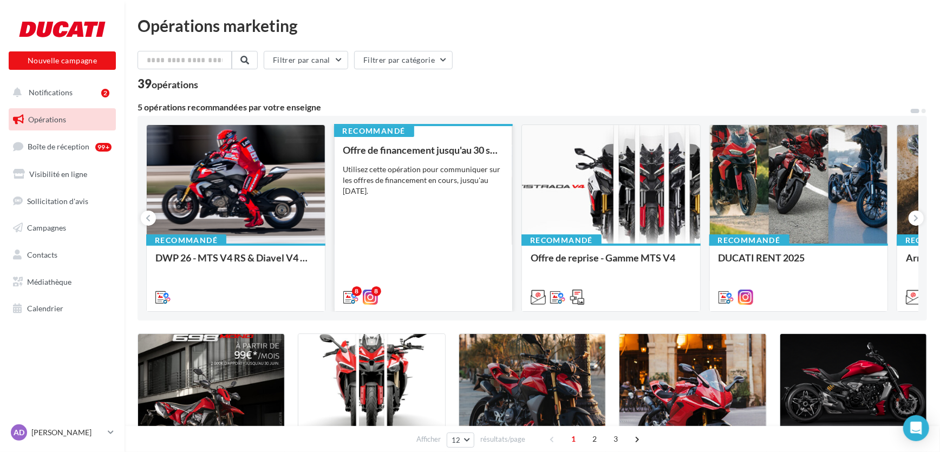
click at [428, 208] on div "Offre de financement jusqu'au [DATE] Utilisez cette opération pour communiquer …" at bounding box center [423, 223] width 161 height 157
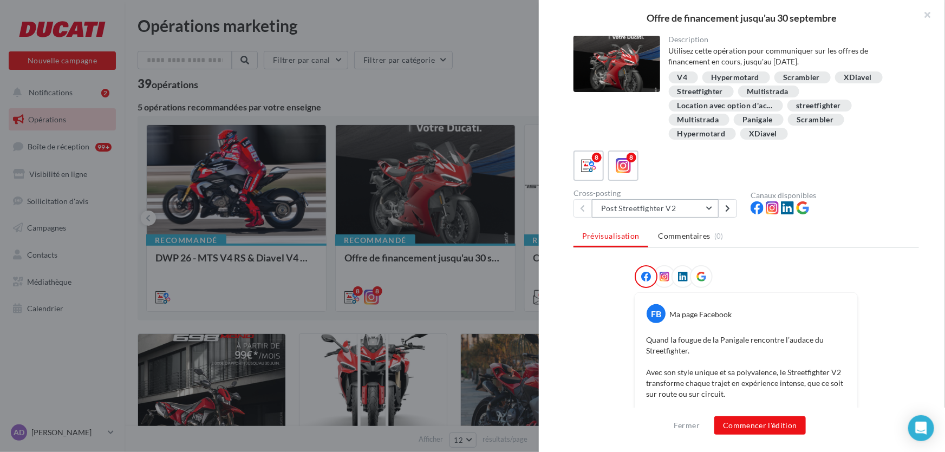
click at [691, 210] on button "Post Streetfighter V2" at bounding box center [655, 208] width 127 height 18
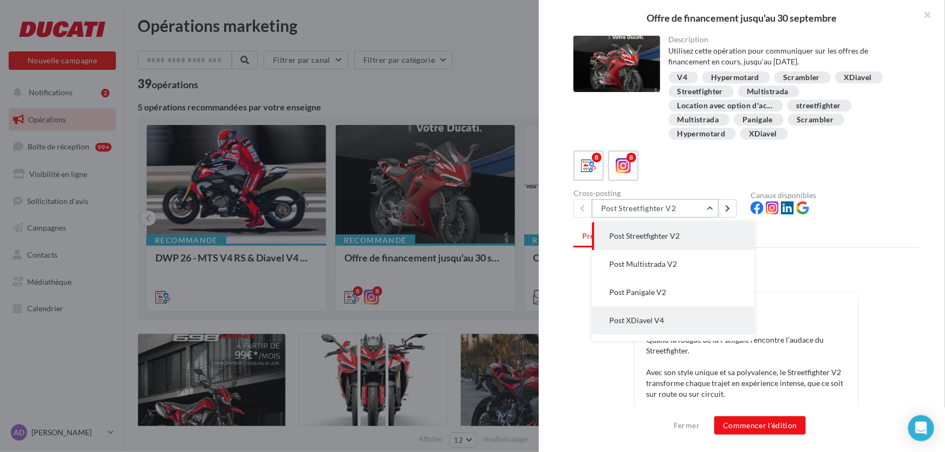
scroll to position [49, 0]
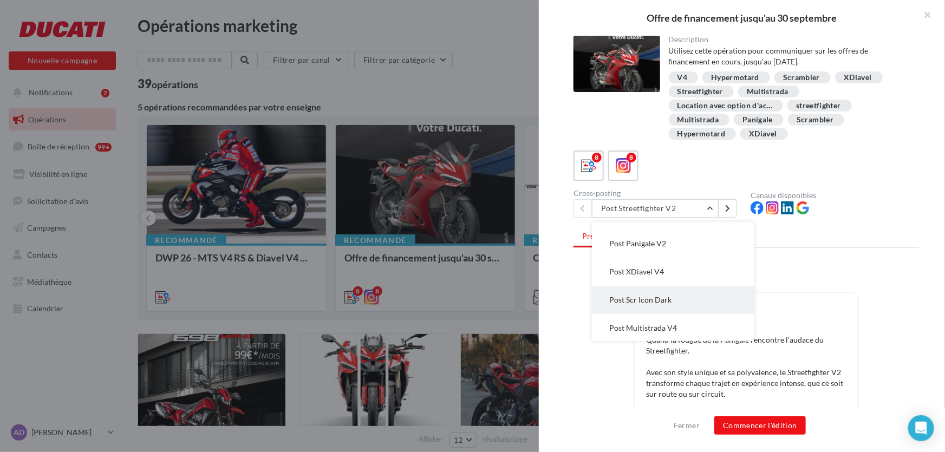
click at [663, 298] on span "Post Scr Icon Dark" at bounding box center [640, 299] width 62 height 9
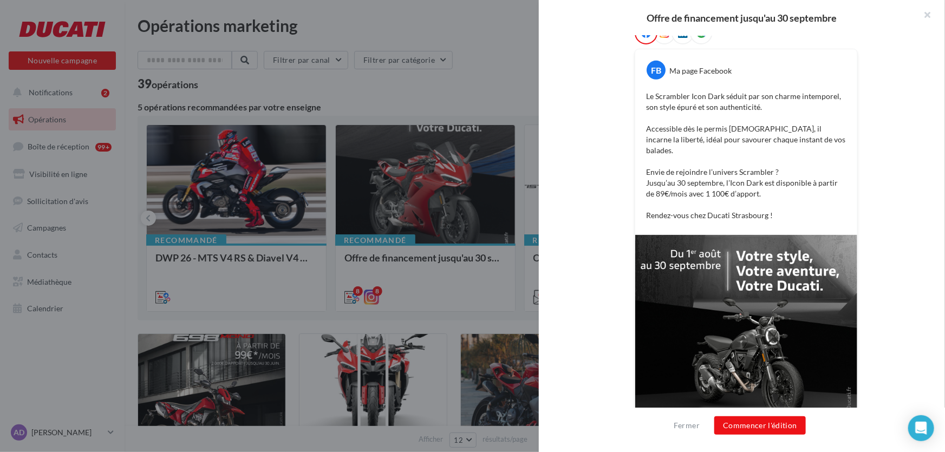
scroll to position [187, 0]
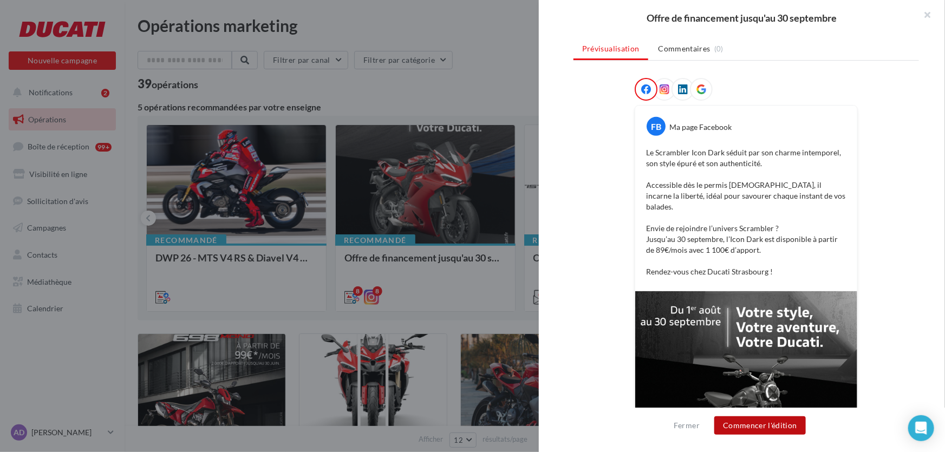
click at [775, 424] on button "Commencer l'édition" at bounding box center [760, 425] width 92 height 18
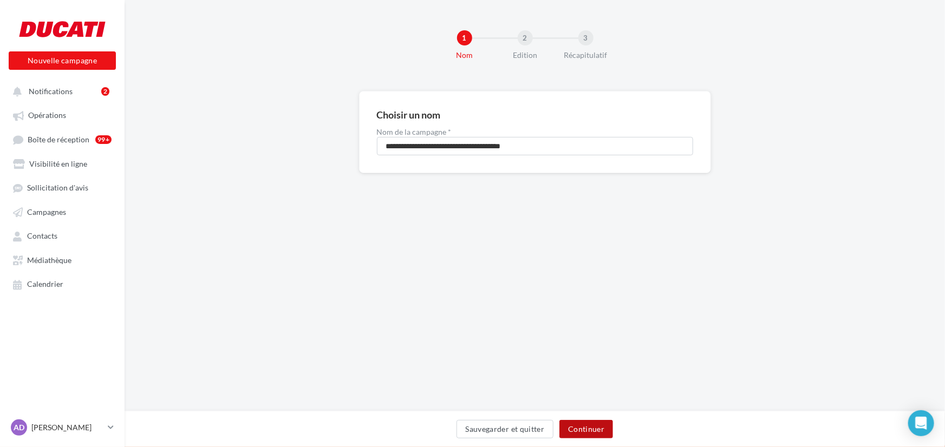
click at [596, 434] on button "Continuer" at bounding box center [586, 429] width 54 height 18
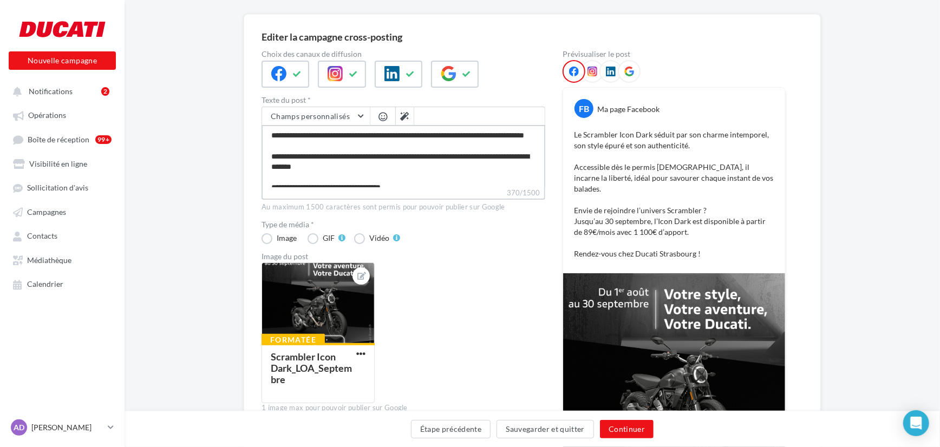
scroll to position [70, 0]
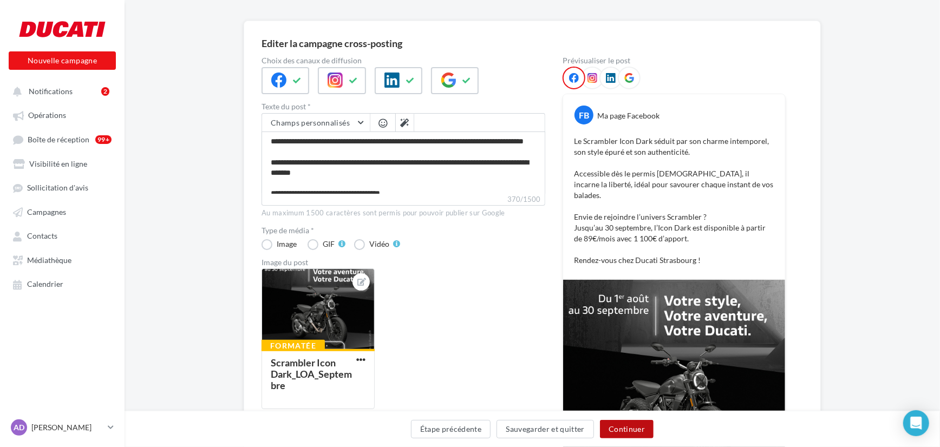
click at [637, 428] on button "Continuer" at bounding box center [627, 429] width 54 height 18
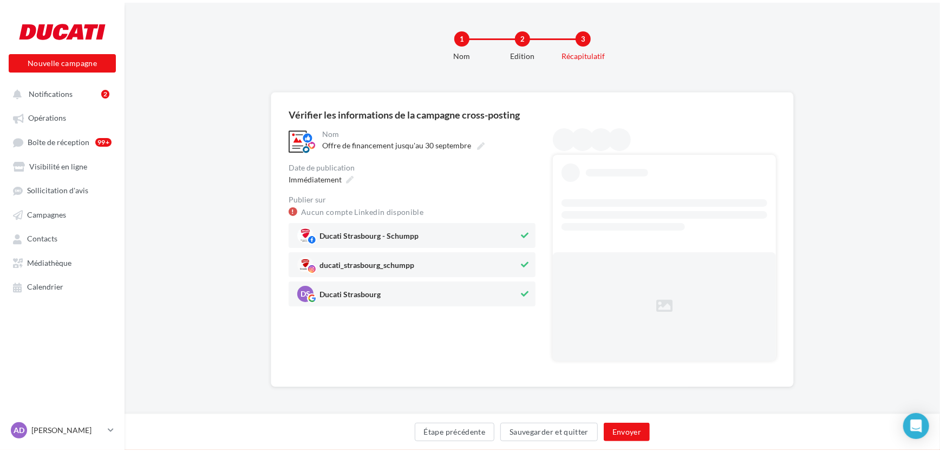
scroll to position [0, 0]
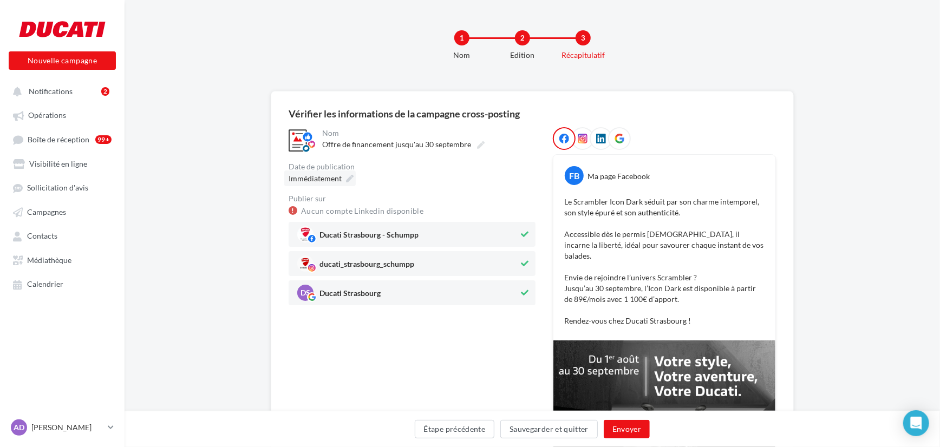
click at [351, 179] on icon at bounding box center [350, 179] width 8 height 8
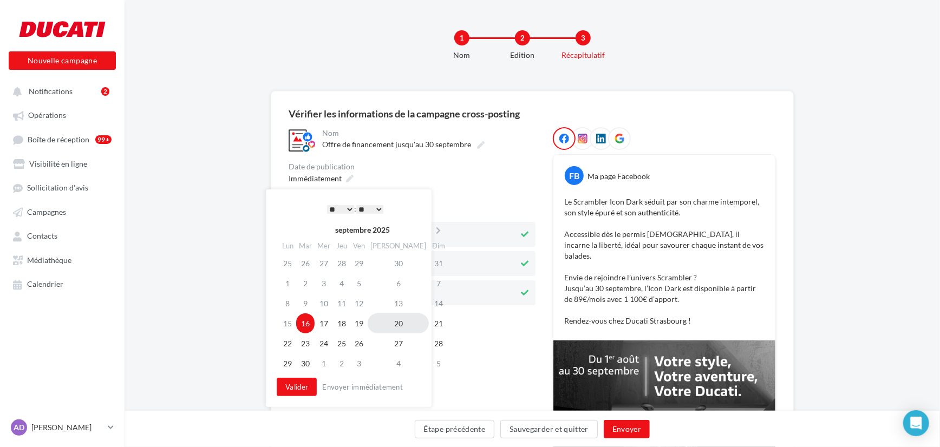
click at [389, 327] on td "20" at bounding box center [398, 323] width 61 height 20
click at [298, 389] on button "Valider" at bounding box center [297, 387] width 40 height 18
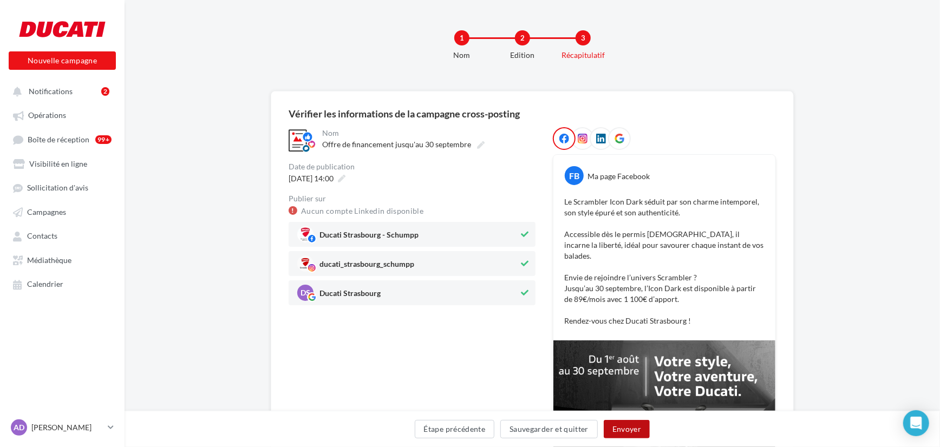
click at [630, 428] on button "Envoyer" at bounding box center [627, 429] width 46 height 18
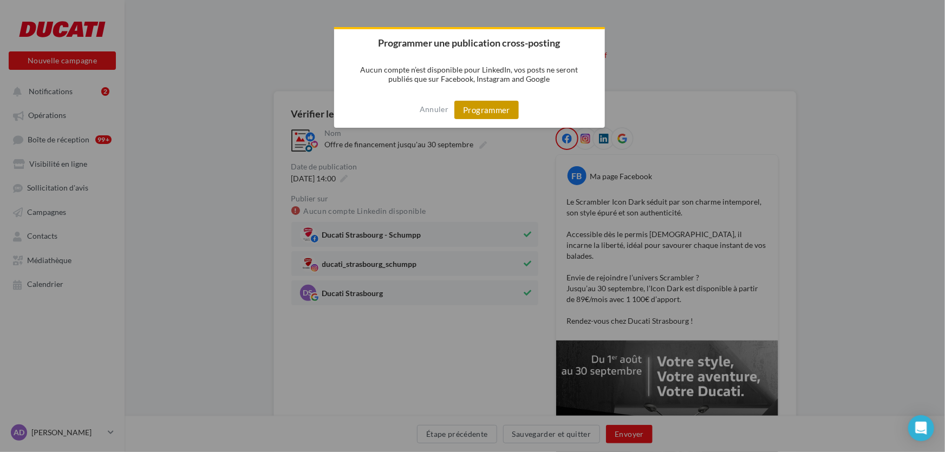
click at [505, 113] on button "Programmer" at bounding box center [486, 110] width 64 height 18
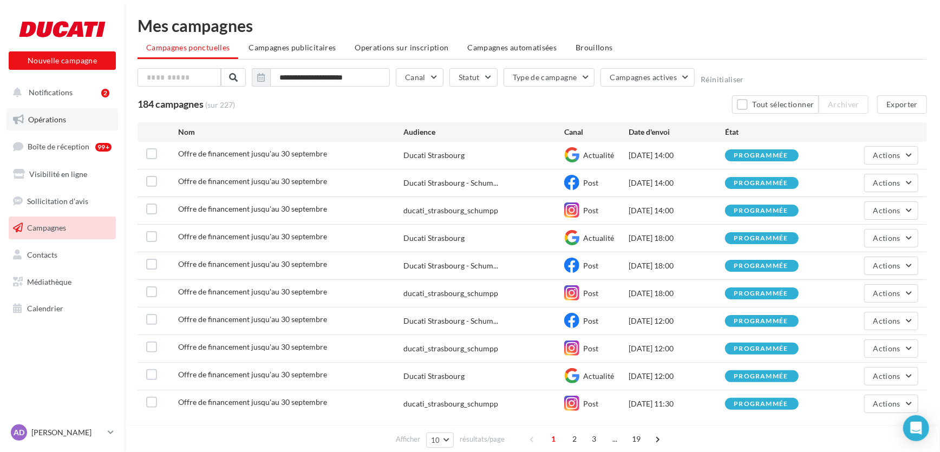
click at [55, 125] on link "Opérations" at bounding box center [62, 119] width 112 height 23
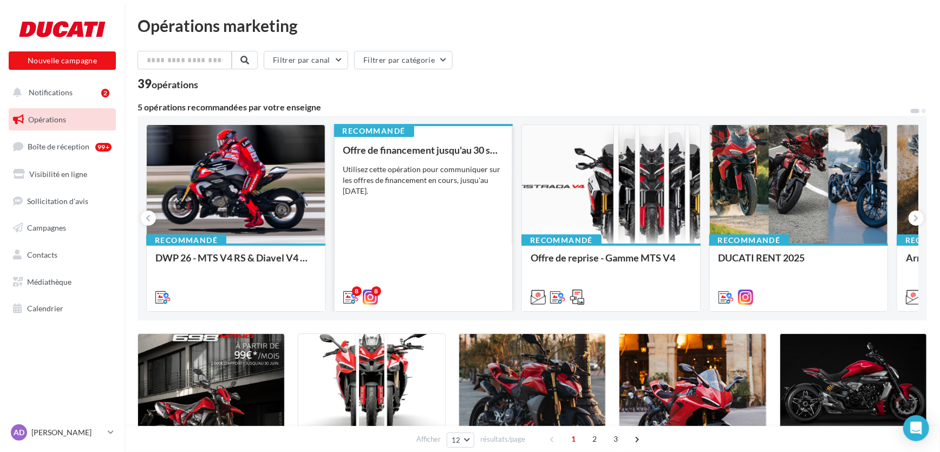
click at [399, 231] on div "Offre de financement jusqu'au [DATE] Utilisez cette opération pour communiquer …" at bounding box center [423, 223] width 161 height 157
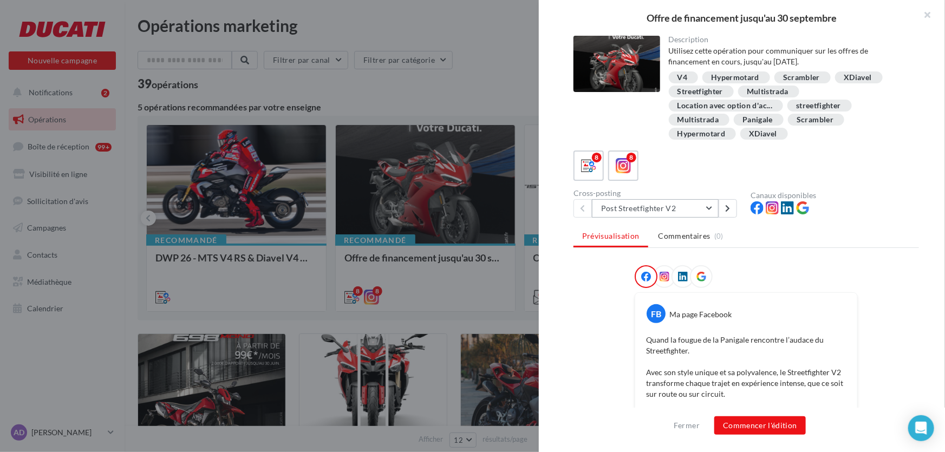
click at [639, 216] on button "Post Streetfighter V2" at bounding box center [655, 208] width 127 height 18
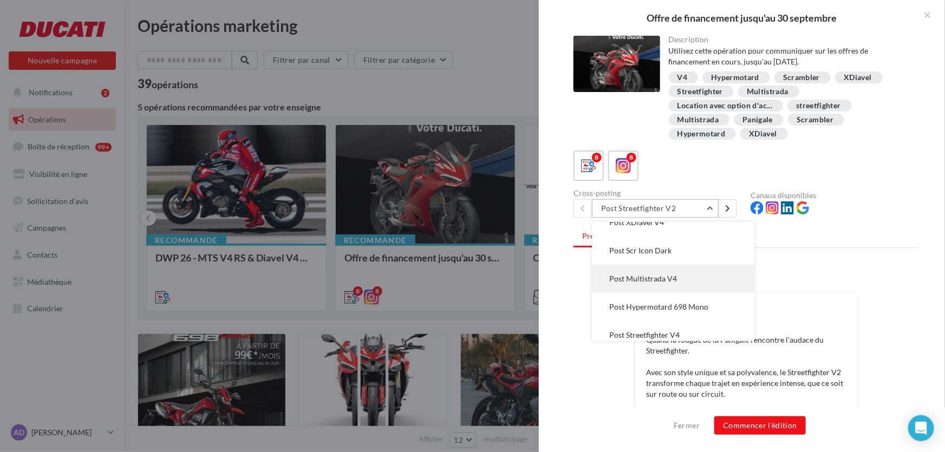
scroll to position [106, 0]
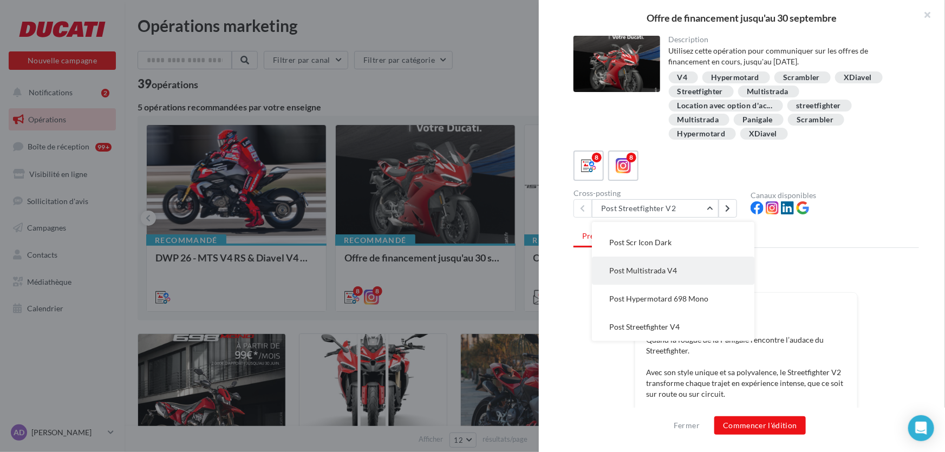
click at [669, 270] on span "Post Multistrada V4" at bounding box center [643, 270] width 68 height 9
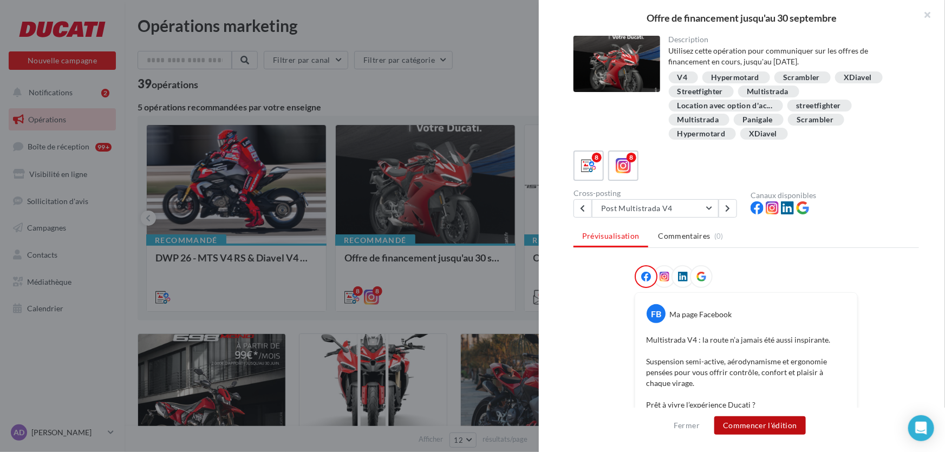
click at [757, 421] on button "Commencer l'édition" at bounding box center [760, 425] width 92 height 18
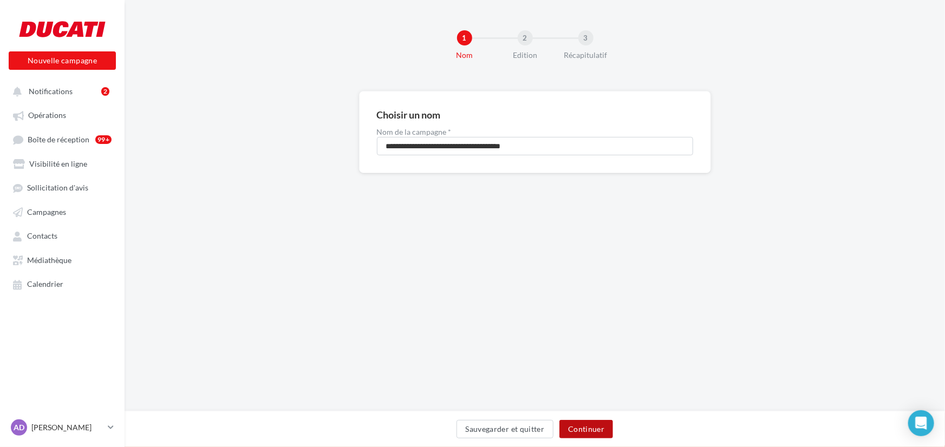
click at [585, 430] on button "Continuer" at bounding box center [586, 429] width 54 height 18
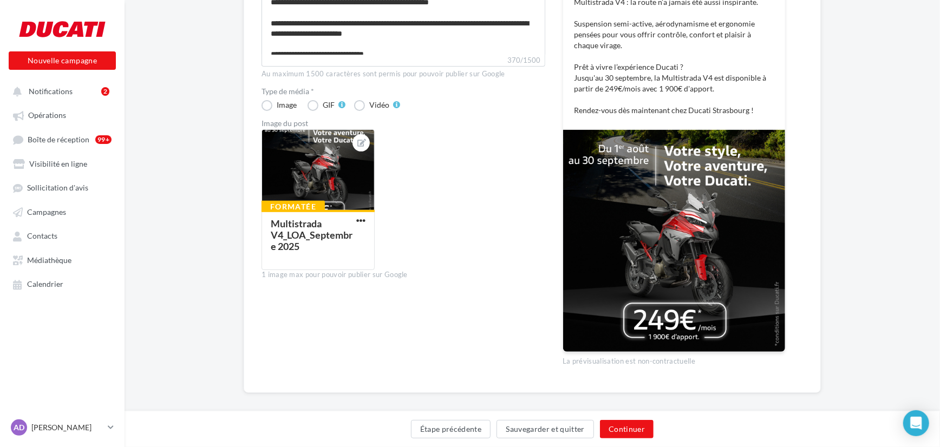
scroll to position [218, 0]
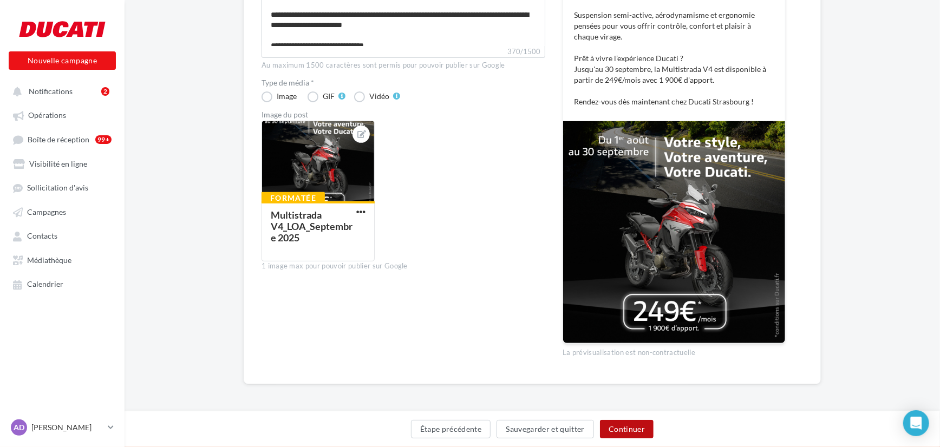
click at [621, 431] on button "Continuer" at bounding box center [627, 429] width 54 height 18
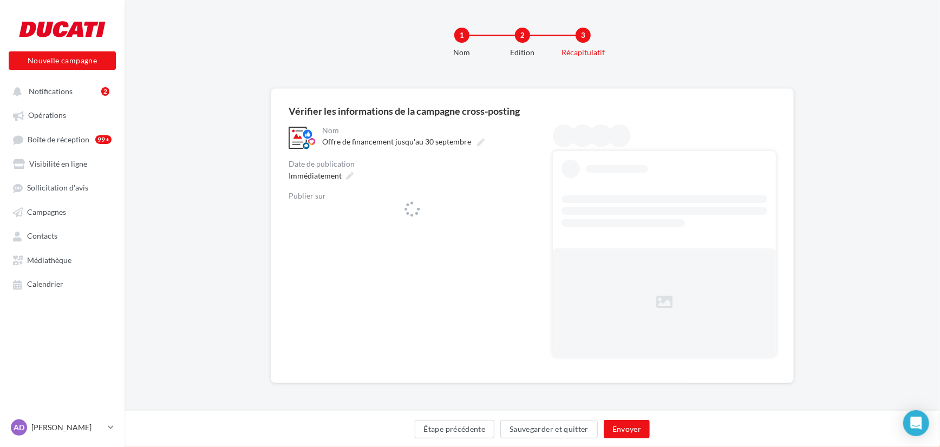
scroll to position [2, 0]
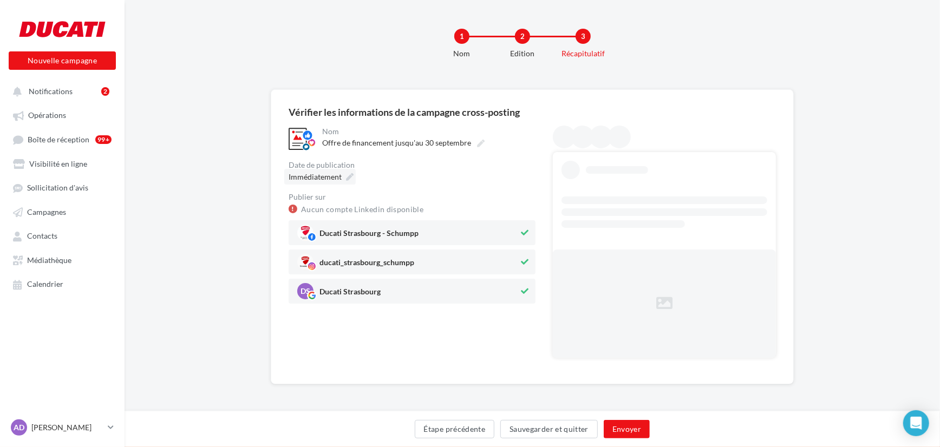
click at [332, 176] on span "Immédiatement" at bounding box center [315, 176] width 53 height 9
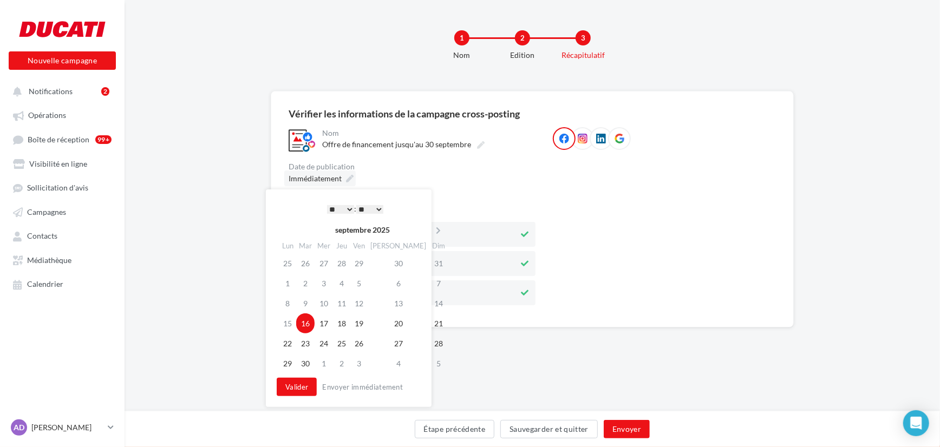
scroll to position [0, 0]
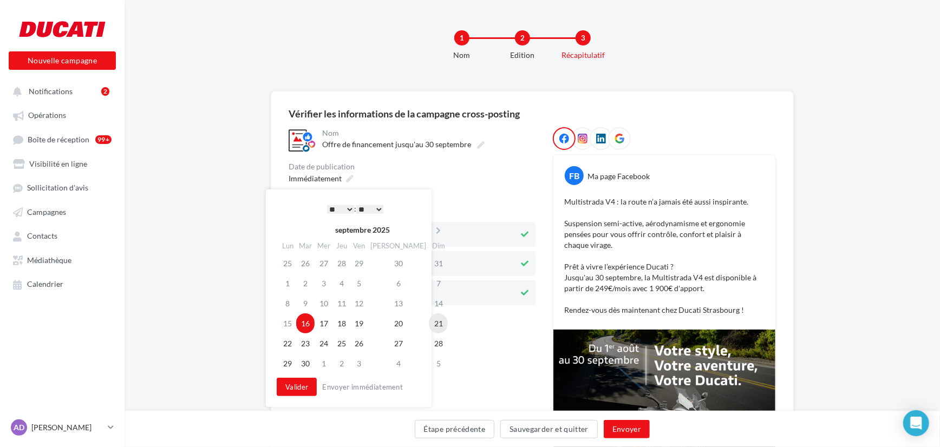
click at [429, 324] on td "21" at bounding box center [438, 323] width 19 height 20
click at [335, 205] on select "* * * * * * * * * * ** ** ** ** ** ** ** ** ** ** ** ** ** **" at bounding box center [340, 209] width 27 height 9
click at [297, 395] on button "Valider" at bounding box center [297, 387] width 40 height 18
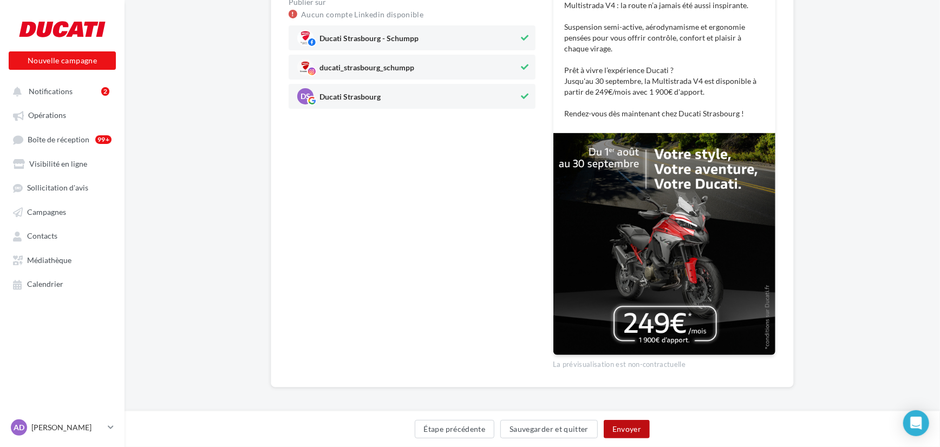
click at [634, 434] on button "Envoyer" at bounding box center [627, 429] width 46 height 18
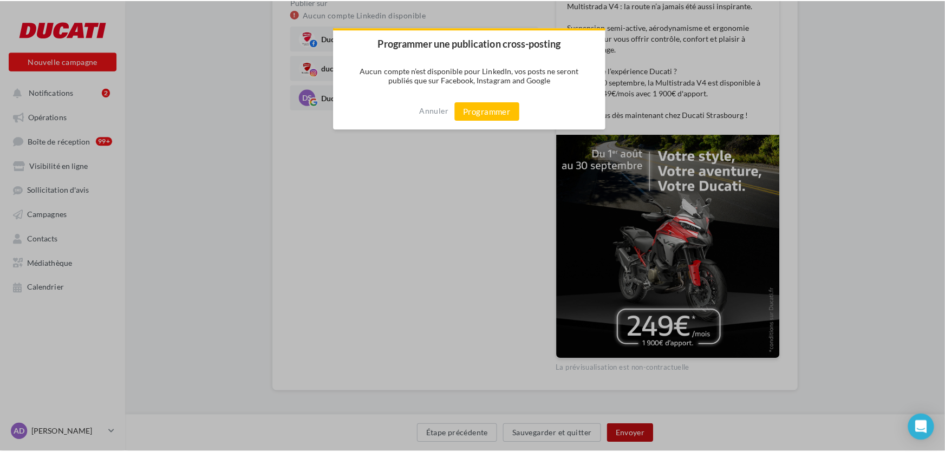
scroll to position [195, 0]
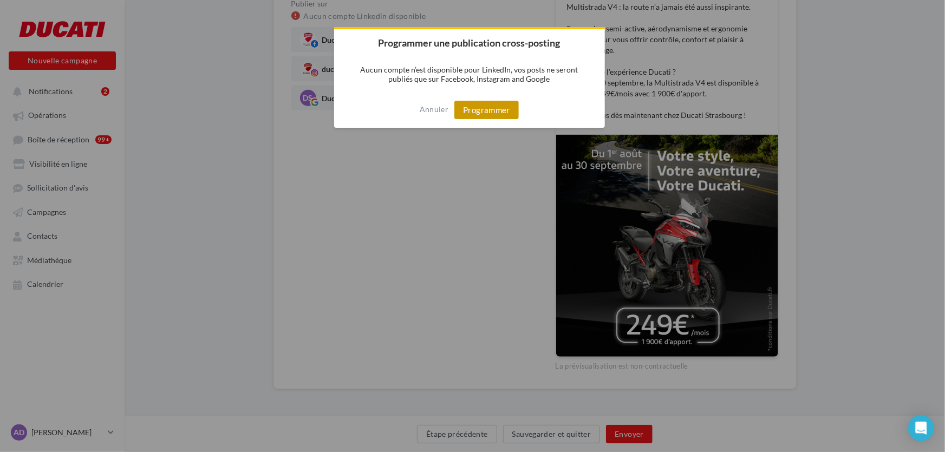
click at [503, 116] on button "Programmer" at bounding box center [486, 110] width 64 height 18
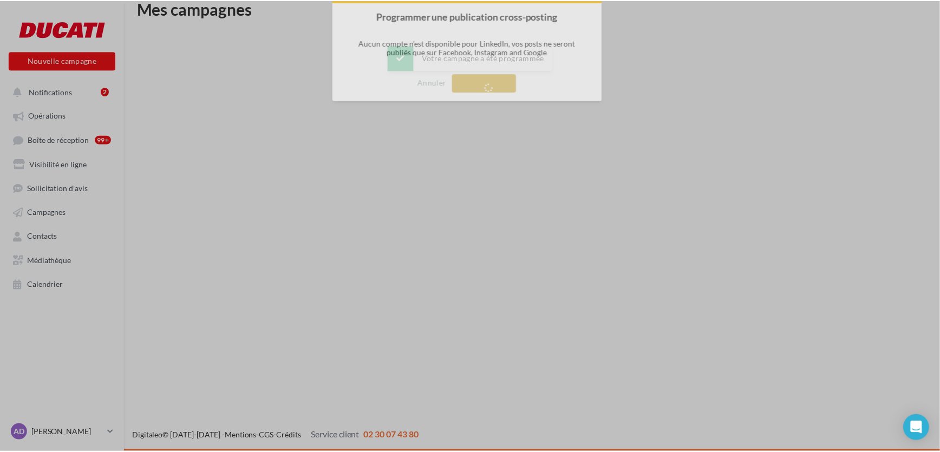
scroll to position [17, 0]
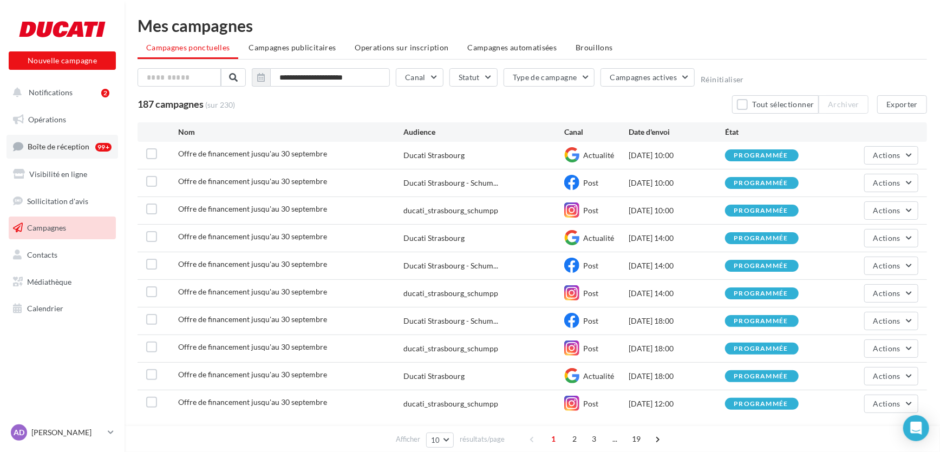
click at [43, 142] on span "Boîte de réception" at bounding box center [59, 146] width 62 height 9
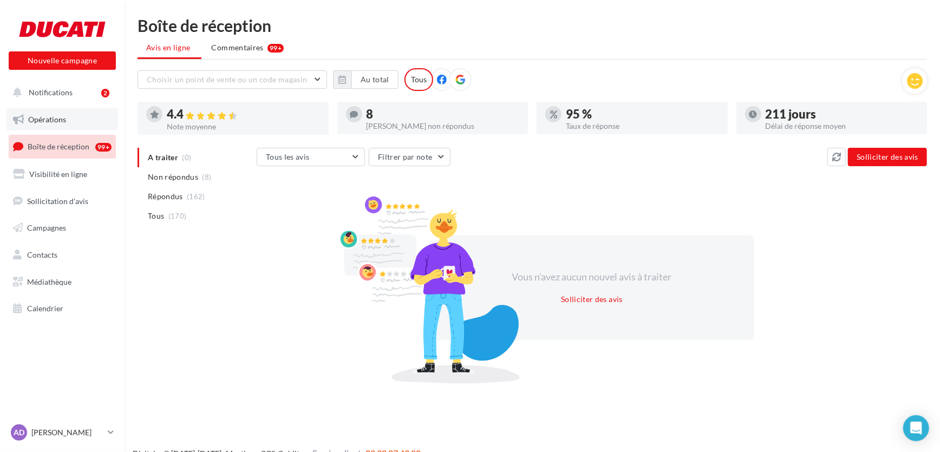
click at [46, 112] on link "Opérations" at bounding box center [62, 119] width 112 height 23
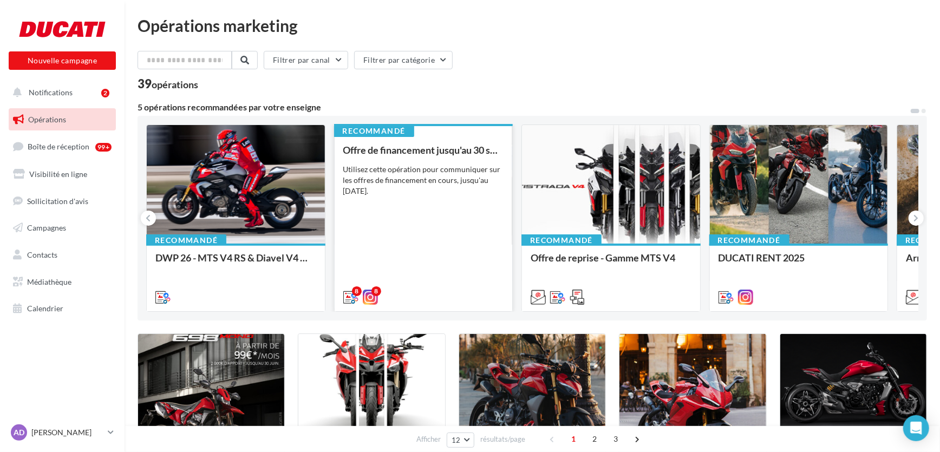
click at [370, 168] on div "Utilisez cette opération pour communiquer sur les offres de financement en cour…" at bounding box center [423, 180] width 161 height 32
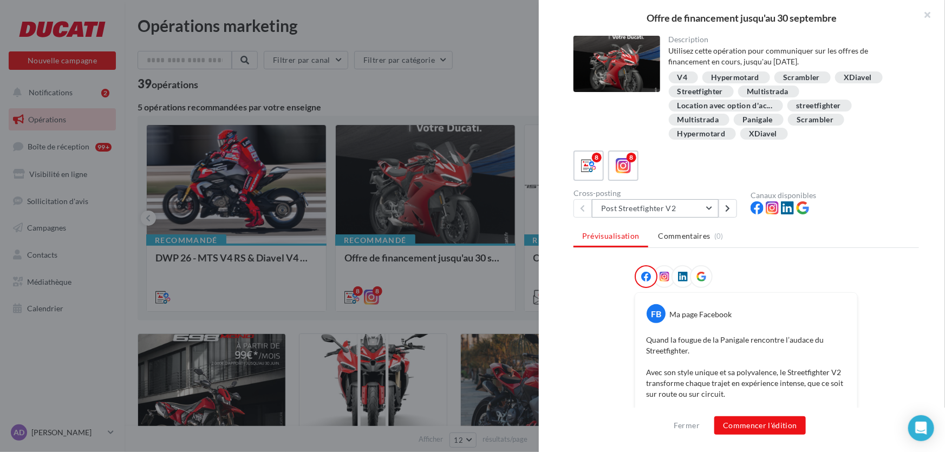
click at [698, 206] on button "Post Streetfighter V2" at bounding box center [655, 208] width 127 height 18
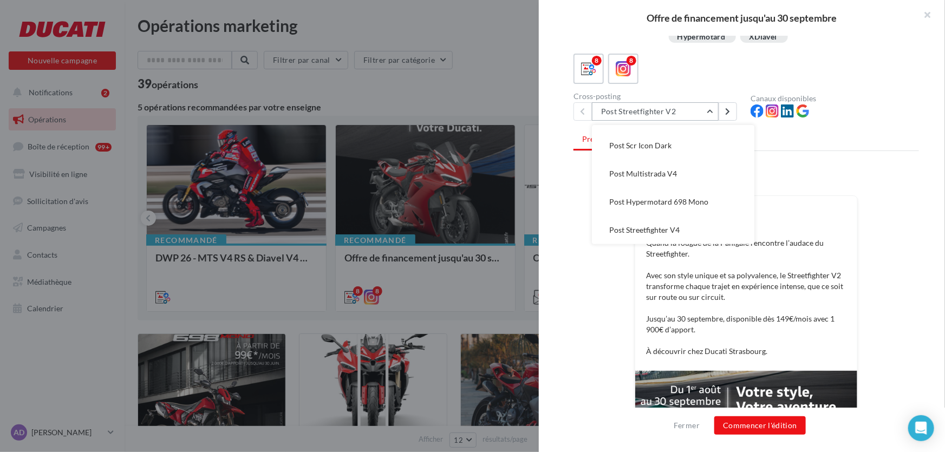
scroll to position [197, 0]
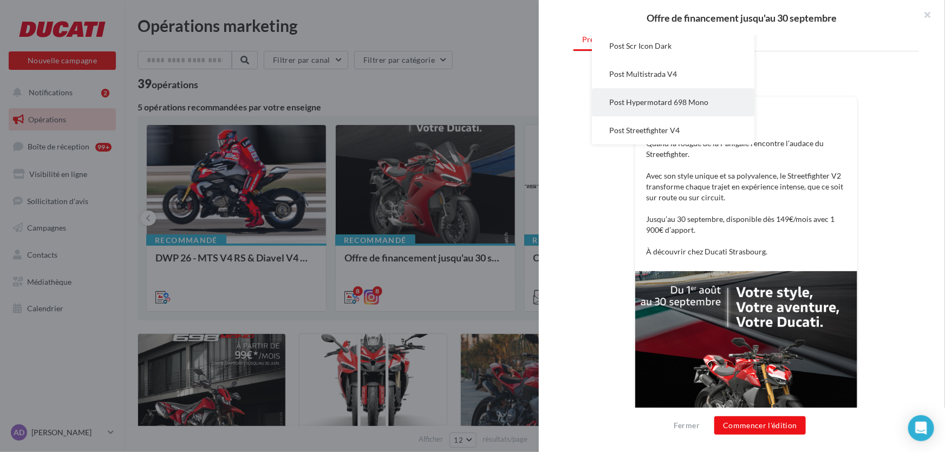
click at [683, 105] on span "Post Hypermotard 698 Mono" at bounding box center [658, 101] width 99 height 9
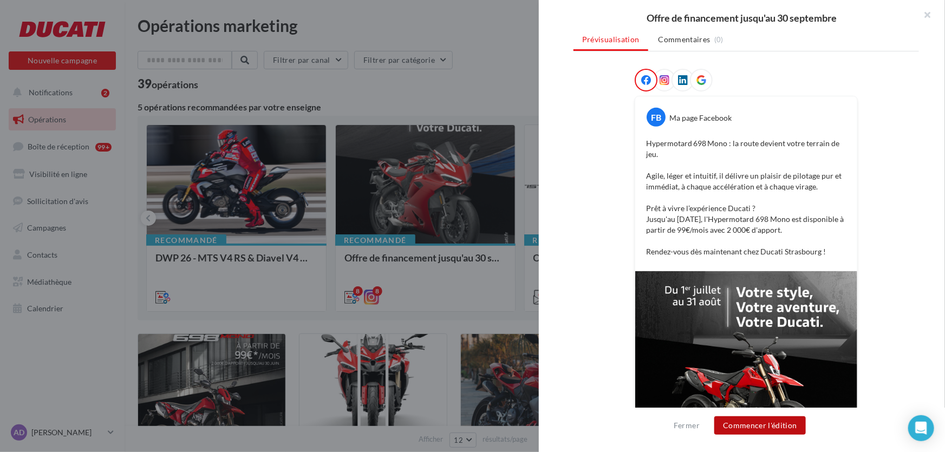
click at [760, 429] on button "Commencer l'édition" at bounding box center [760, 425] width 92 height 18
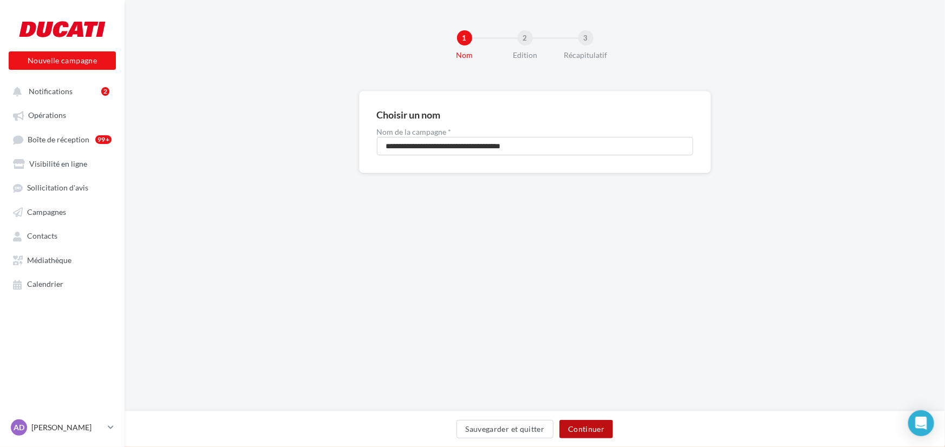
click at [597, 433] on button "Continuer" at bounding box center [586, 429] width 54 height 18
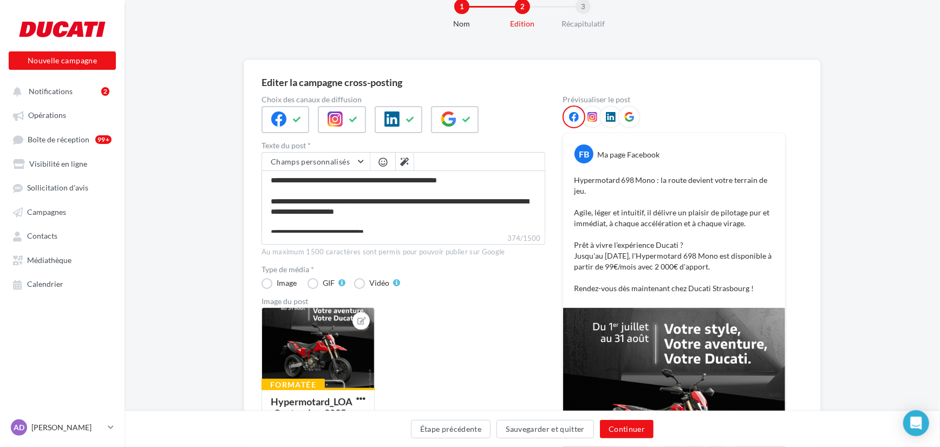
scroll to position [49, 0]
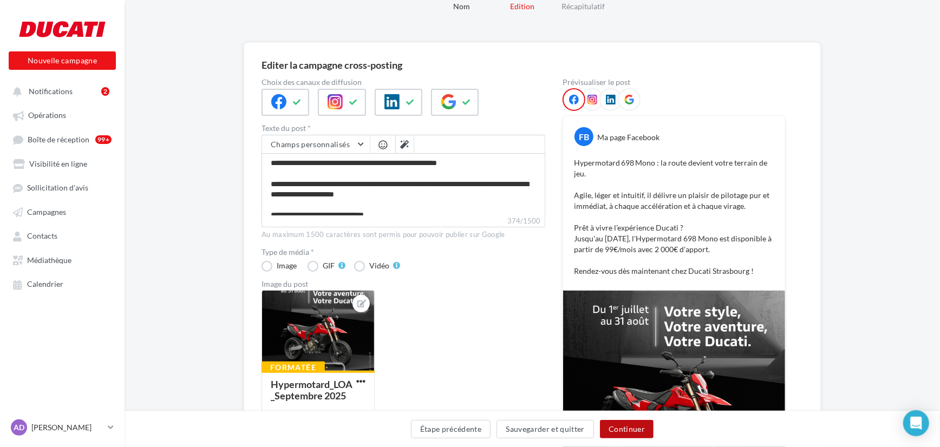
click at [631, 437] on button "Continuer" at bounding box center [627, 429] width 54 height 18
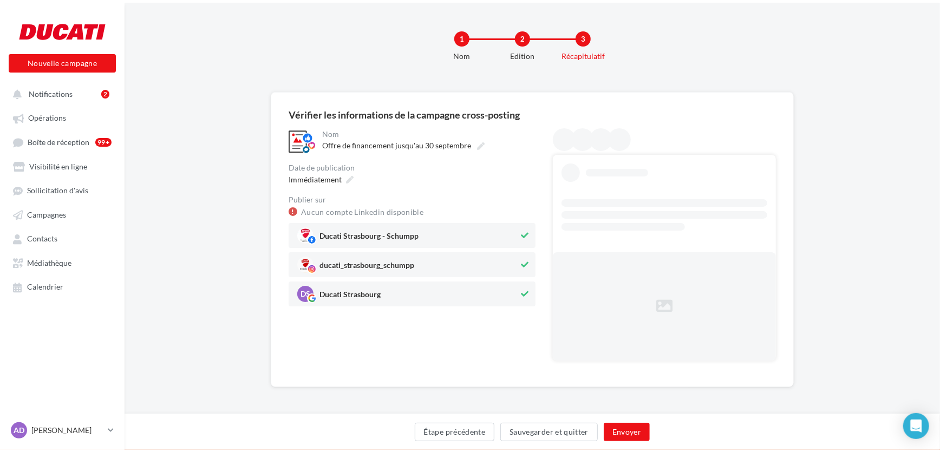
scroll to position [0, 0]
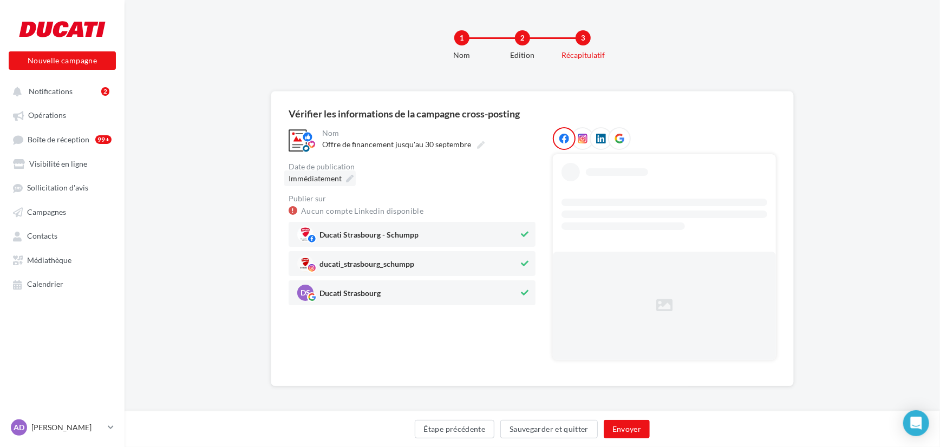
click at [345, 179] on div "Immédiatement" at bounding box center [319, 179] width 71 height 16
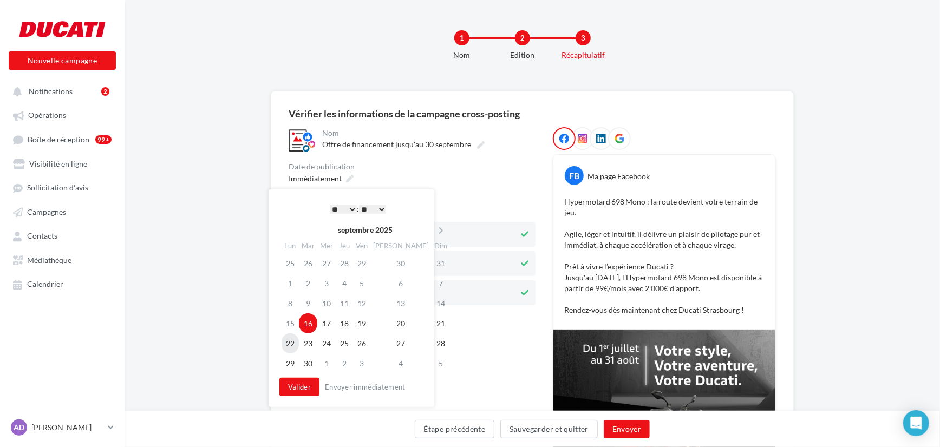
click at [296, 346] on td "22" at bounding box center [290, 344] width 17 height 20
click at [303, 390] on button "Valider" at bounding box center [297, 387] width 40 height 18
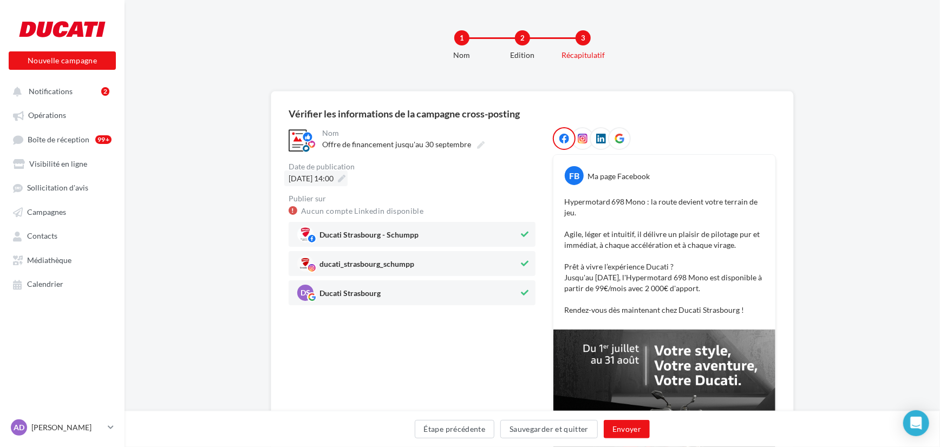
click at [348, 180] on div "22/09/2025 à 14:00" at bounding box center [315, 179] width 63 height 16
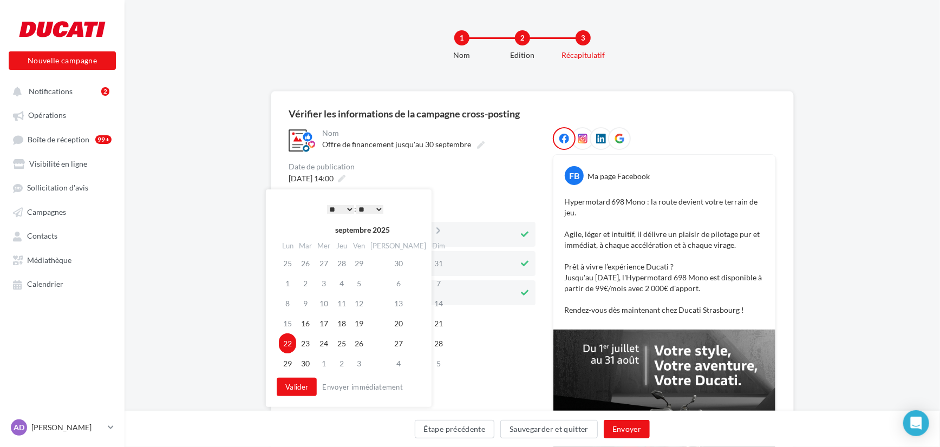
click at [347, 208] on select "* * * * * * * * * * ** ** ** ** ** ** ** ** ** ** ** ** ** **" at bounding box center [340, 209] width 27 height 9
click at [342, 207] on select "* * * * * * * * * * ** ** ** ** ** ** ** ** ** ** ** ** ** **" at bounding box center [340, 209] width 27 height 9
click at [301, 392] on button "Valider" at bounding box center [297, 387] width 40 height 18
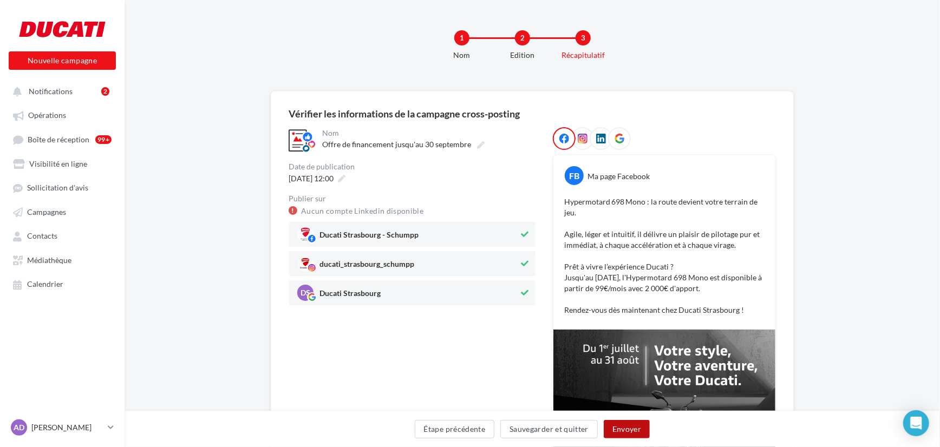
click at [629, 433] on button "Envoyer" at bounding box center [627, 429] width 46 height 18
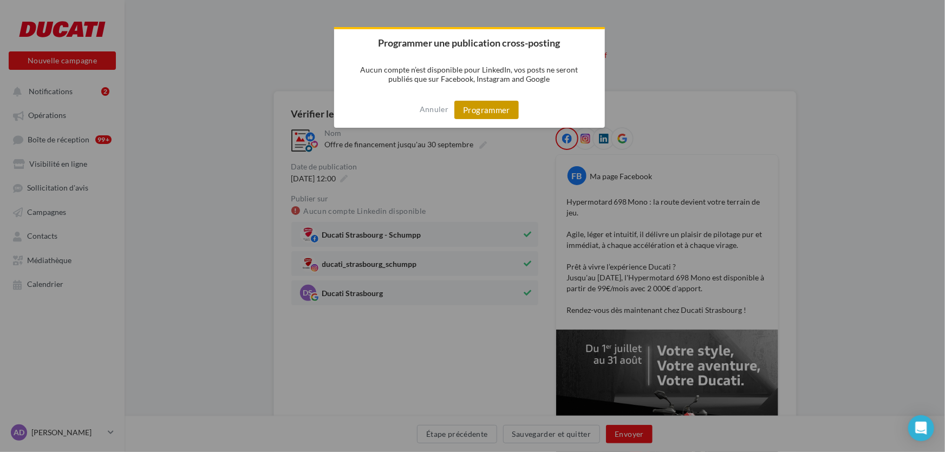
click at [492, 104] on button "Programmer" at bounding box center [486, 110] width 64 height 18
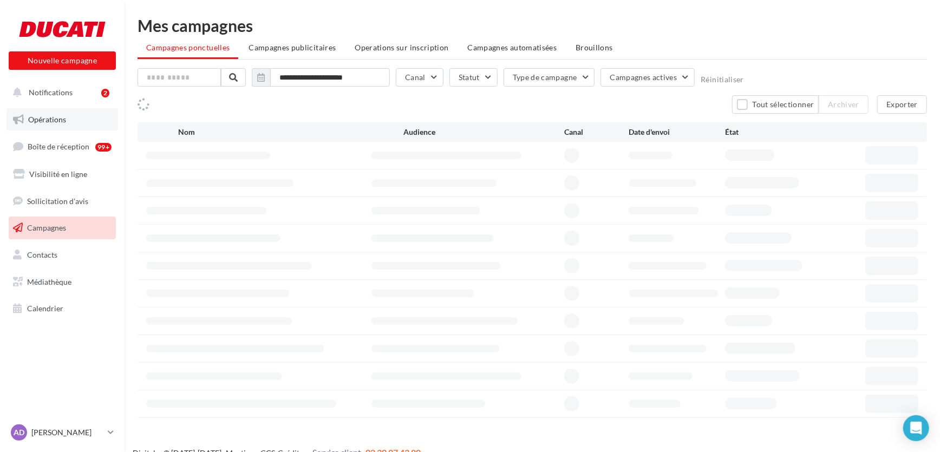
click at [34, 119] on span "Opérations" at bounding box center [47, 119] width 38 height 9
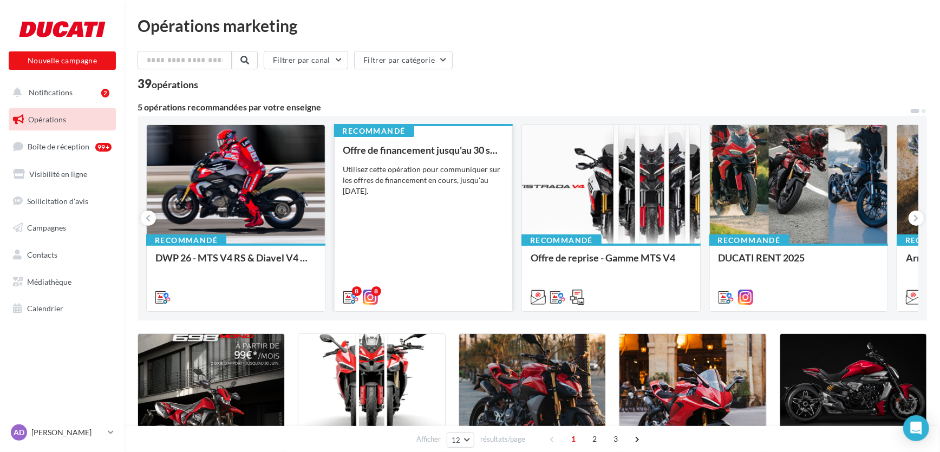
click at [428, 244] on div "Offre de financement jusqu'au 30 septembre Utilisez cette opération pour commun…" at bounding box center [423, 223] width 161 height 157
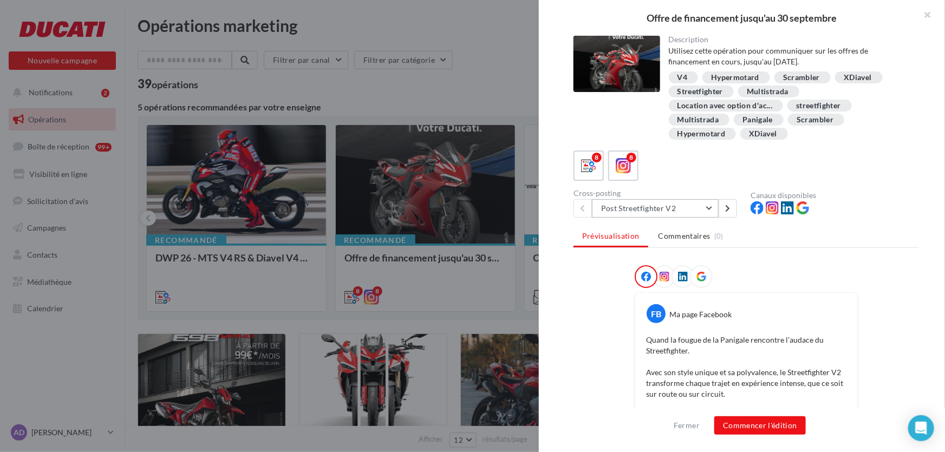
click at [682, 212] on button "Post Streetfighter V2" at bounding box center [655, 208] width 127 height 18
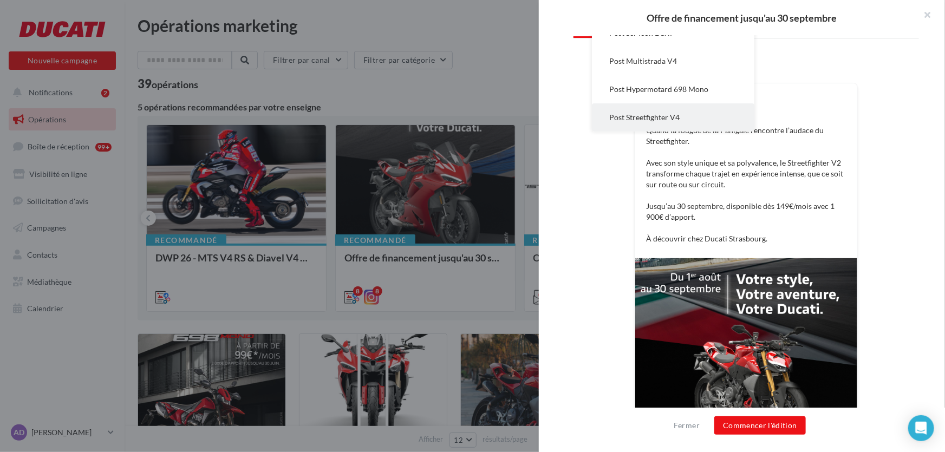
scroll to position [98, 0]
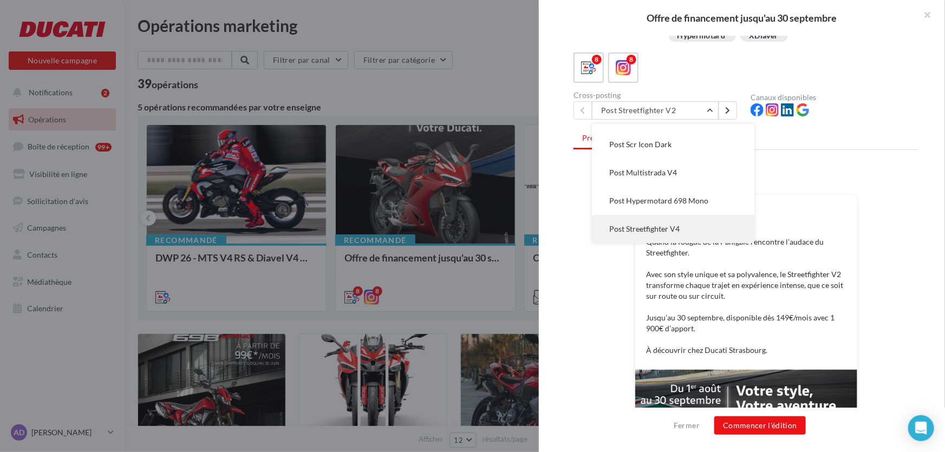
click at [660, 223] on button "Post Streetfighter V4" at bounding box center [673, 229] width 162 height 28
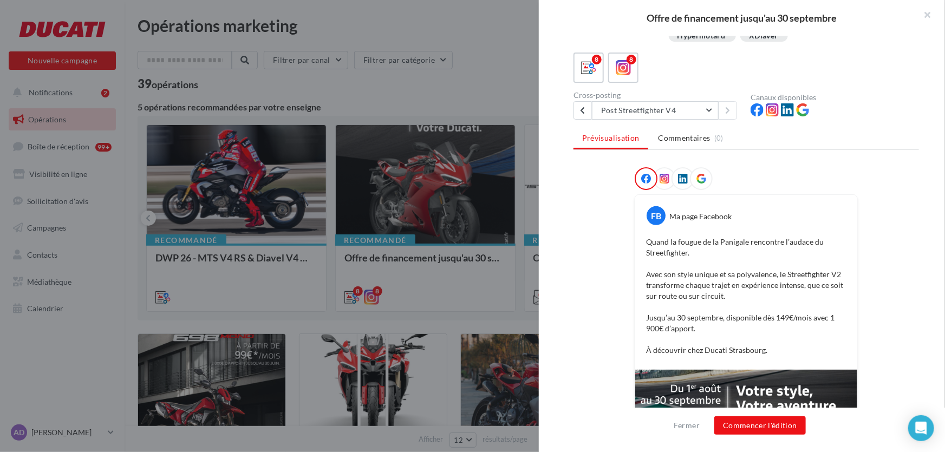
scroll to position [0, 0]
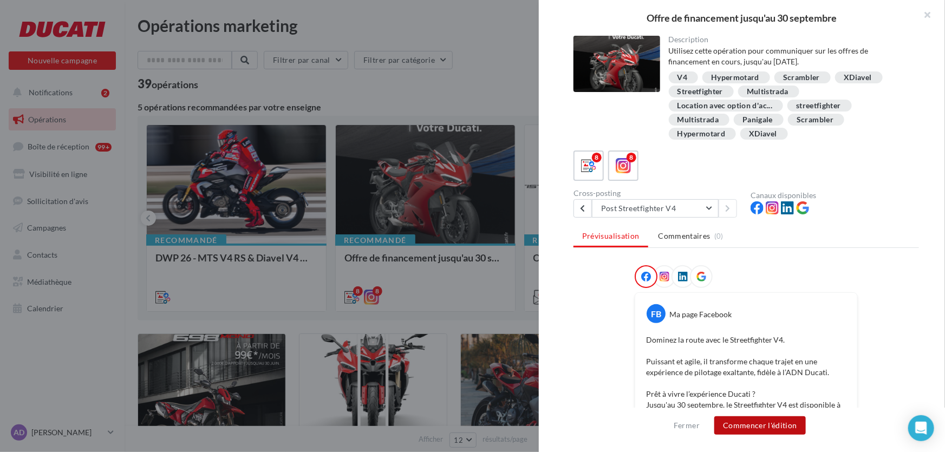
click at [760, 421] on button "Commencer l'édition" at bounding box center [760, 425] width 92 height 18
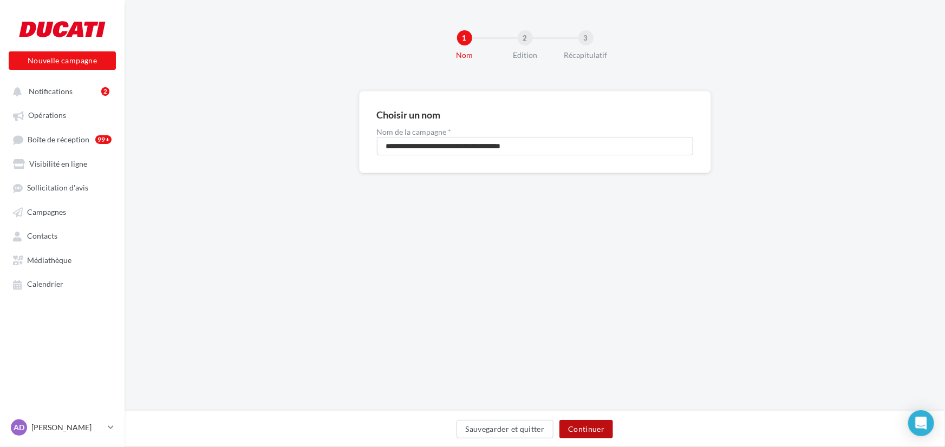
click at [601, 430] on button "Continuer" at bounding box center [586, 429] width 54 height 18
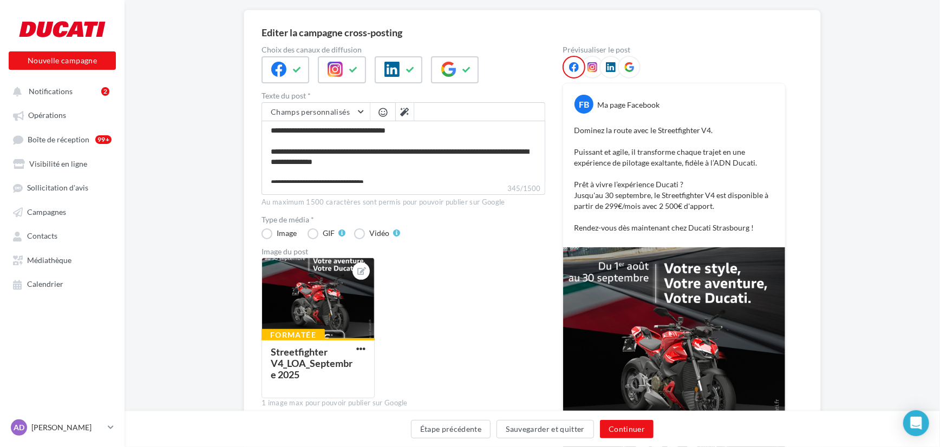
scroll to position [98, 0]
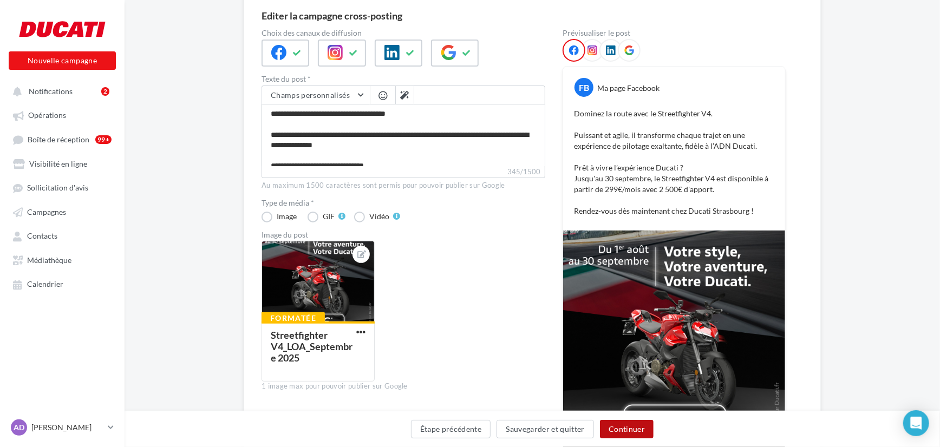
click at [631, 427] on button "Continuer" at bounding box center [627, 429] width 54 height 18
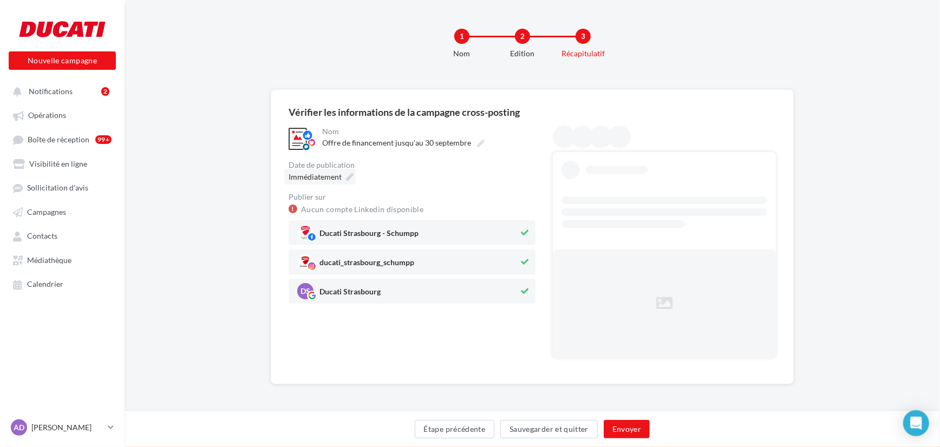
scroll to position [0, 0]
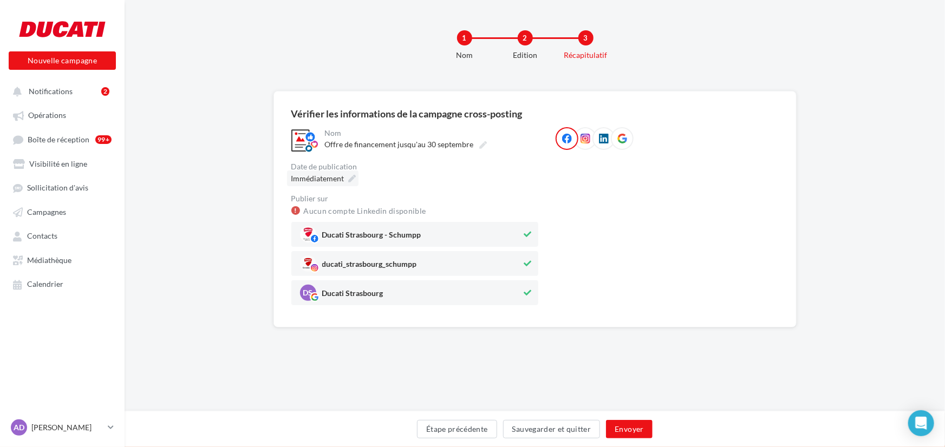
click at [330, 174] on span "Immédiatement" at bounding box center [317, 178] width 53 height 9
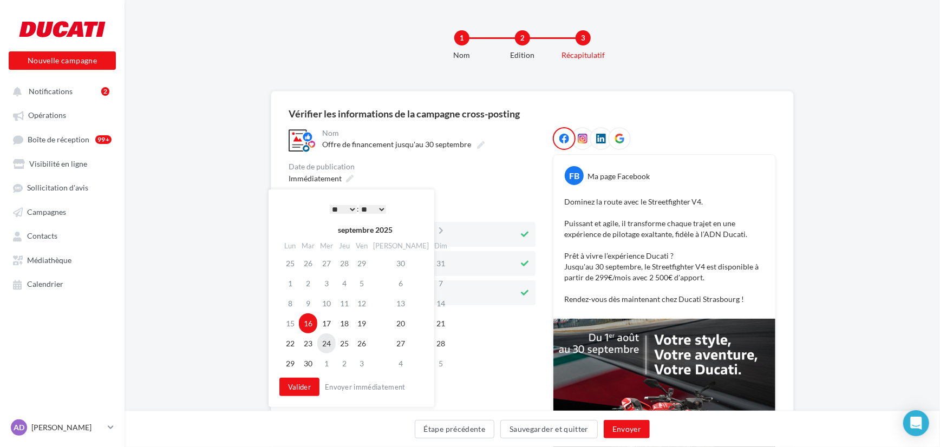
click at [331, 344] on td "24" at bounding box center [326, 344] width 18 height 20
click at [298, 389] on button "Valider" at bounding box center [297, 387] width 40 height 18
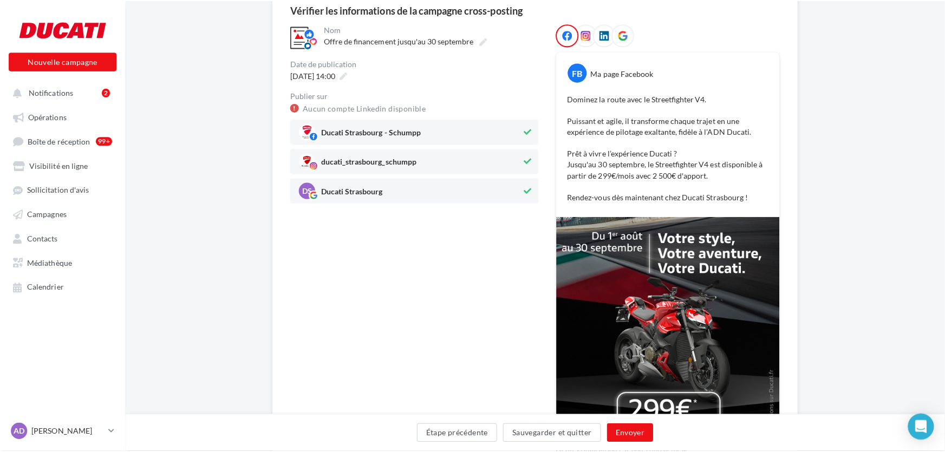
scroll to position [147, 0]
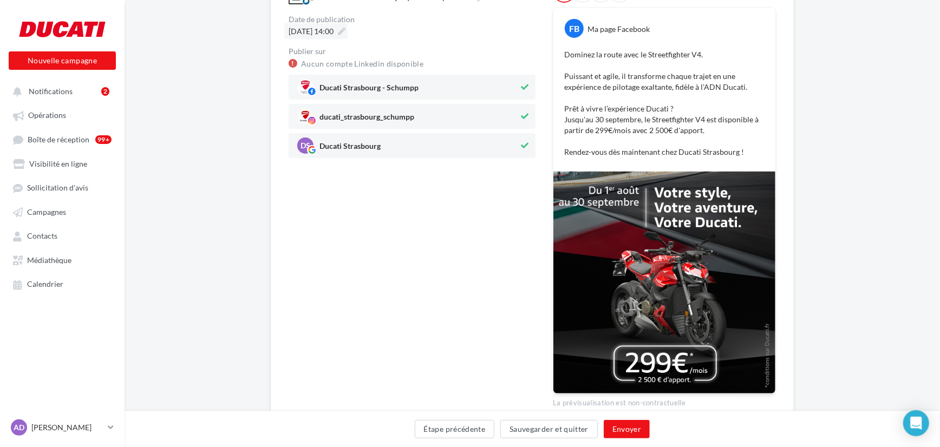
click at [334, 29] on span "[DATE] 14:00" at bounding box center [311, 31] width 45 height 9
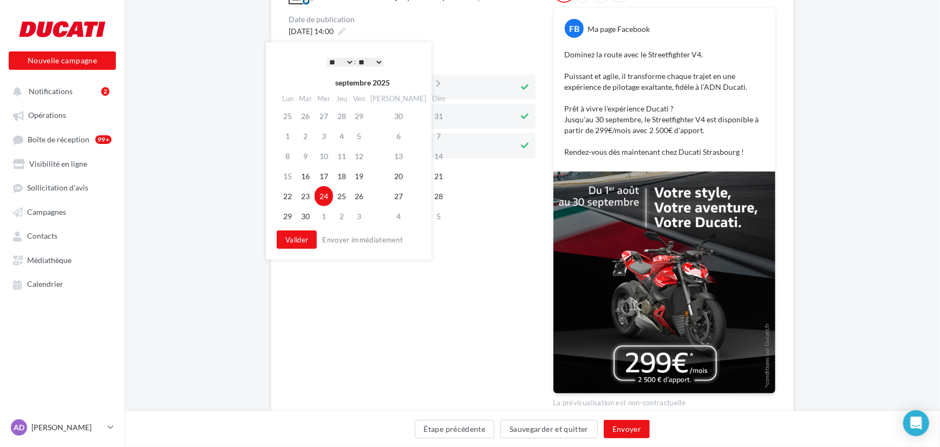
click at [341, 61] on select "* * * * * * * * * * ** ** ** ** ** ** ** ** ** ** ** ** ** **" at bounding box center [340, 62] width 27 height 9
click at [633, 430] on button "Envoyer" at bounding box center [627, 429] width 46 height 18
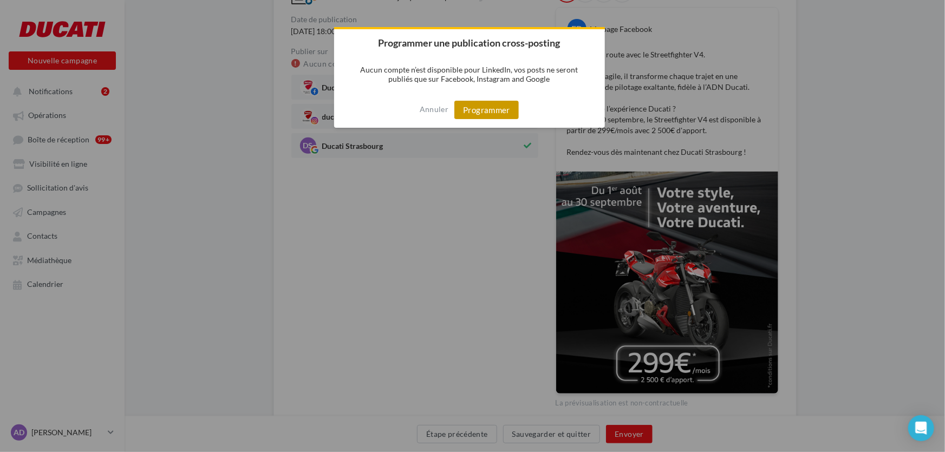
click at [476, 105] on button "Programmer" at bounding box center [486, 110] width 64 height 18
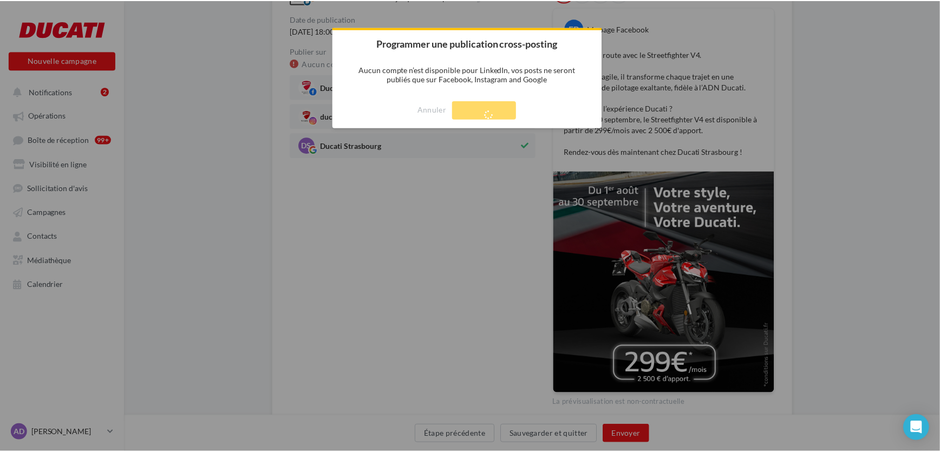
scroll to position [17, 0]
